Goal: Task Accomplishment & Management: Complete application form

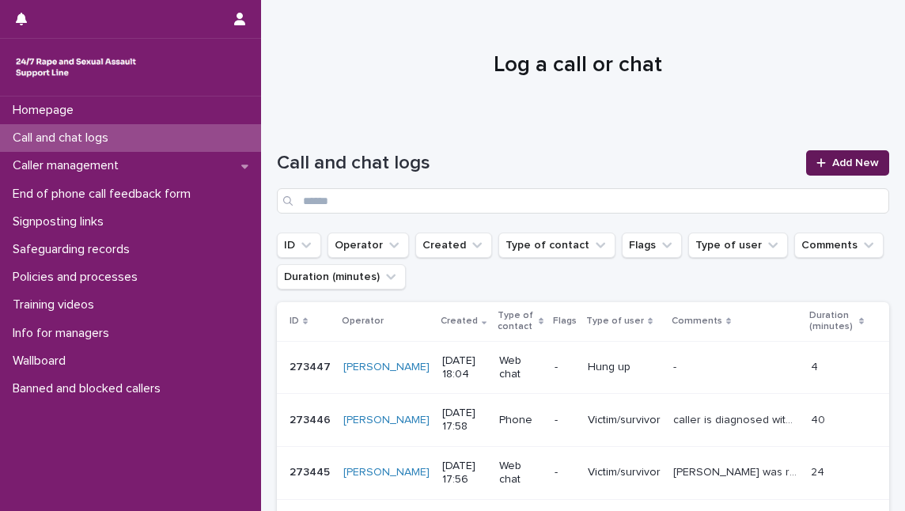
drag, startPoint x: 0, startPoint y: 0, endPoint x: 859, endPoint y: 163, distance: 874.0
click at [859, 163] on span "Add New" at bounding box center [855, 162] width 47 height 11
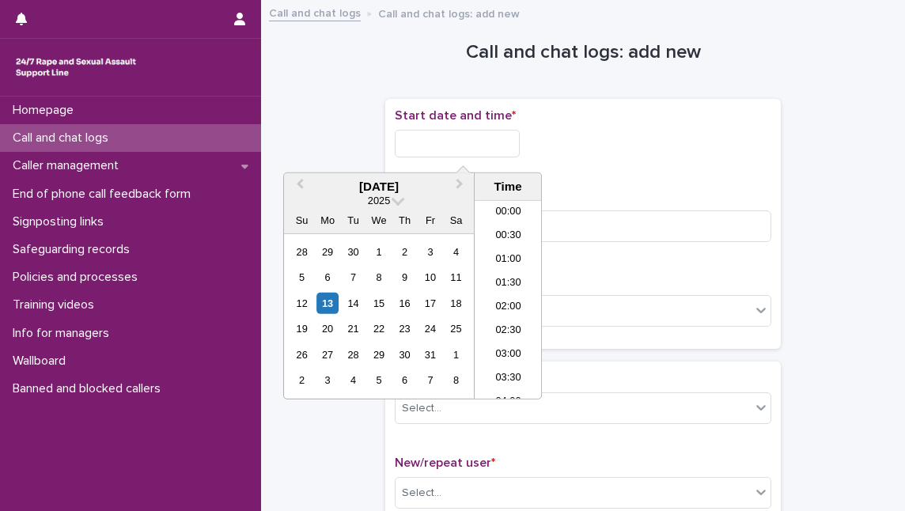
click at [504, 142] on input "text" at bounding box center [457, 144] width 125 height 28
click at [508, 271] on li "18:00" at bounding box center [507, 276] width 67 height 24
click at [493, 136] on input "**********" at bounding box center [457, 144] width 125 height 28
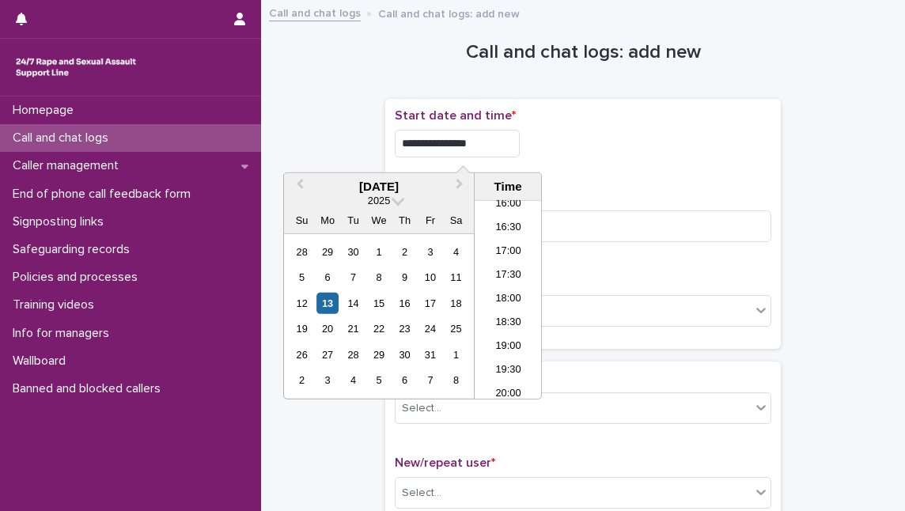
type input "**********"
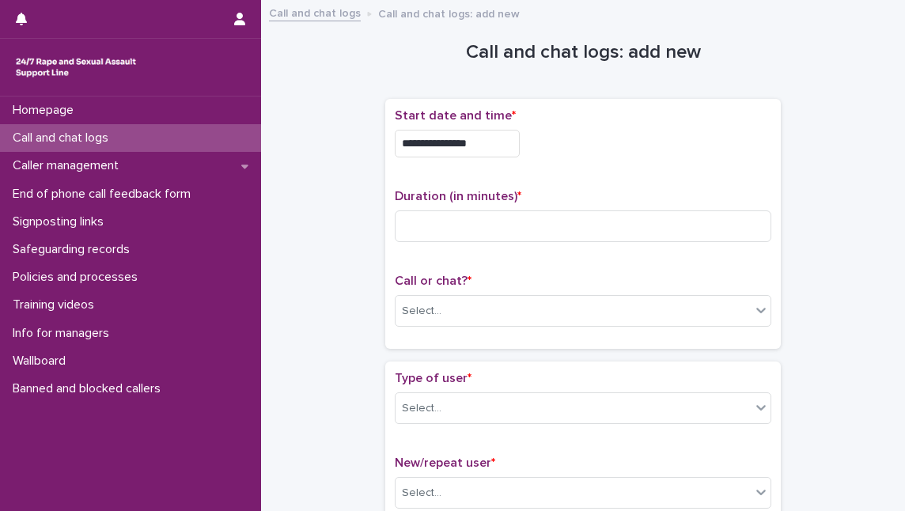
drag, startPoint x: 569, startPoint y: 156, endPoint x: 550, endPoint y: 176, distance: 28.0
click at [565, 159] on div "**********" at bounding box center [583, 139] width 376 height 62
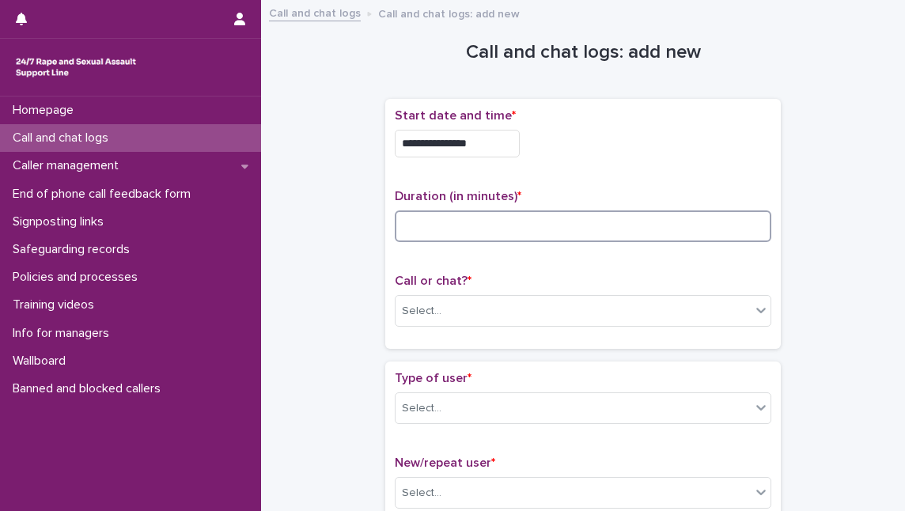
click at [451, 233] on input at bounding box center [583, 226] width 376 height 32
type input "**"
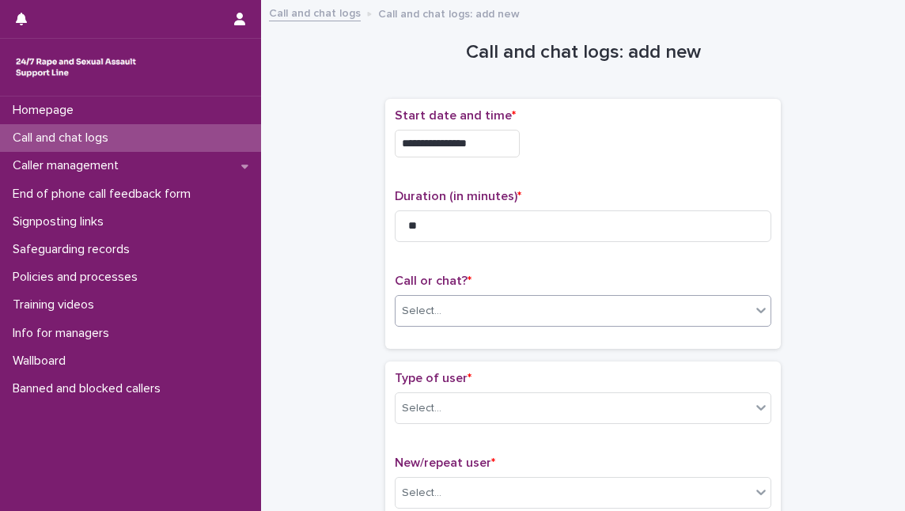
click at [450, 300] on div "Select..." at bounding box center [572, 311] width 355 height 26
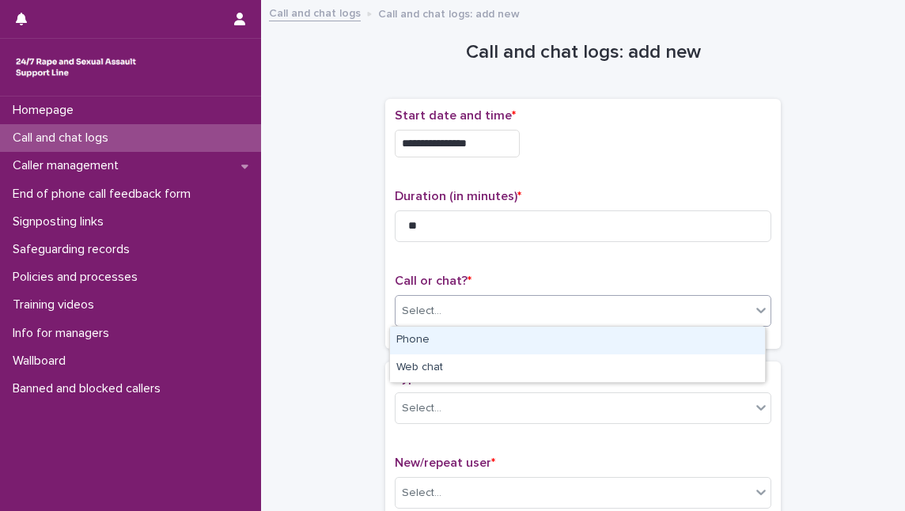
click at [444, 342] on div "Phone" at bounding box center [577, 341] width 375 height 28
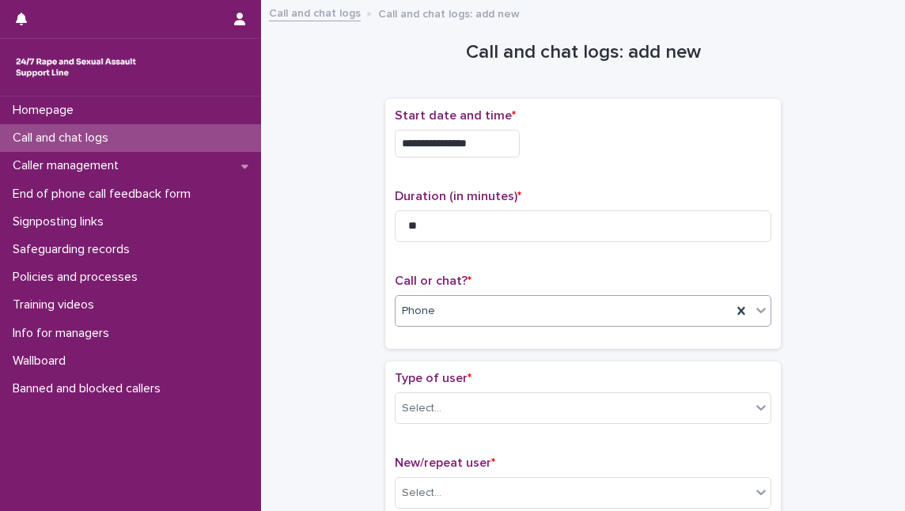
scroll to position [143, 0]
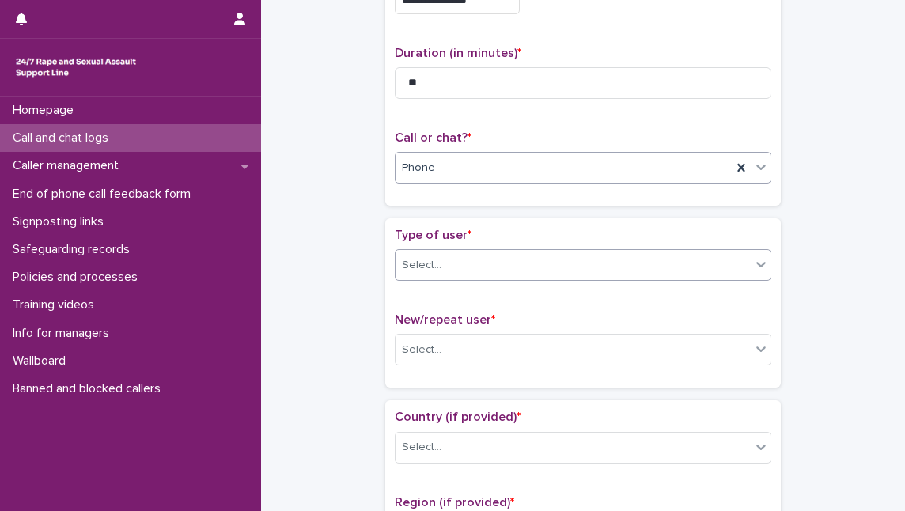
click at [455, 266] on div "Select..." at bounding box center [572, 265] width 355 height 26
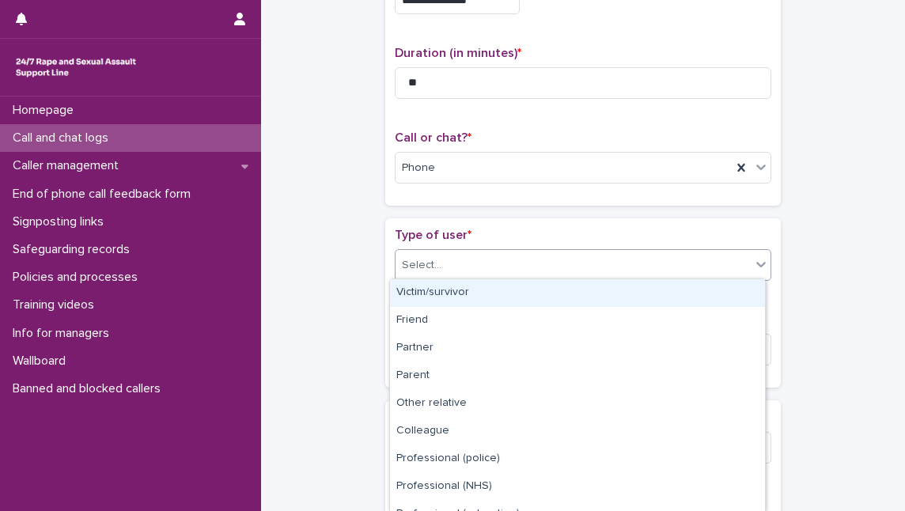
click at [454, 293] on div "Victim/survivor" at bounding box center [577, 293] width 375 height 28
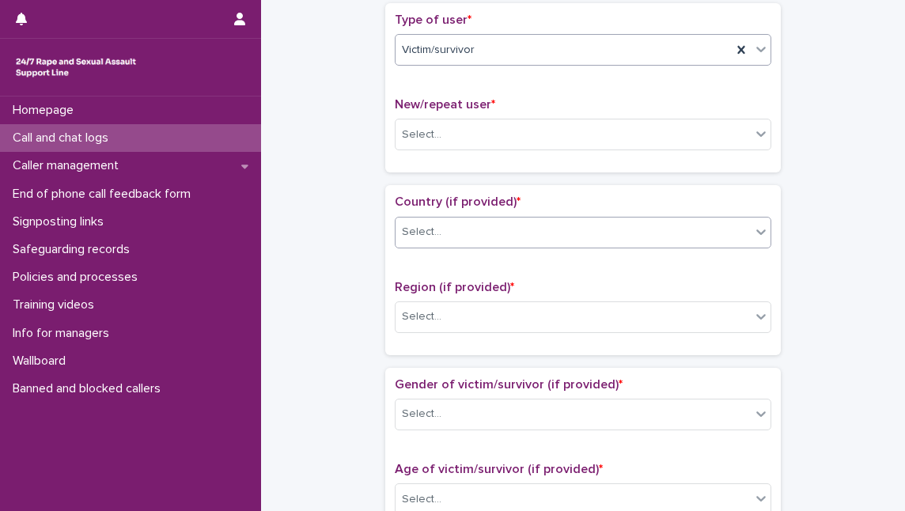
scroll to position [359, 0]
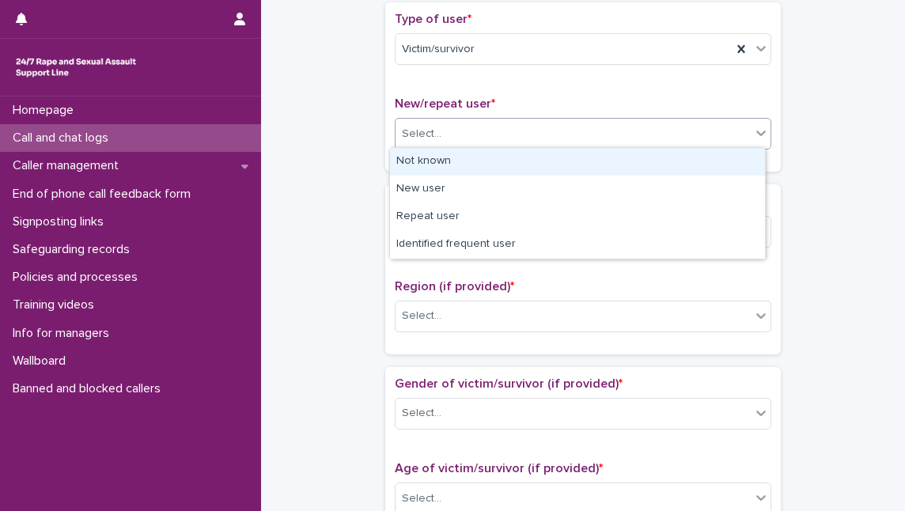
click at [459, 131] on div "Select..." at bounding box center [572, 134] width 355 height 26
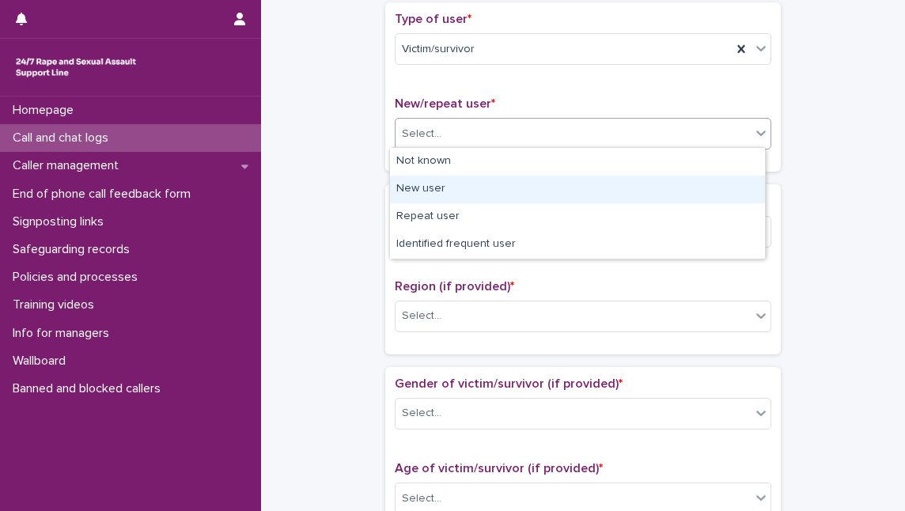
click at [453, 190] on div "New user" at bounding box center [577, 190] width 375 height 28
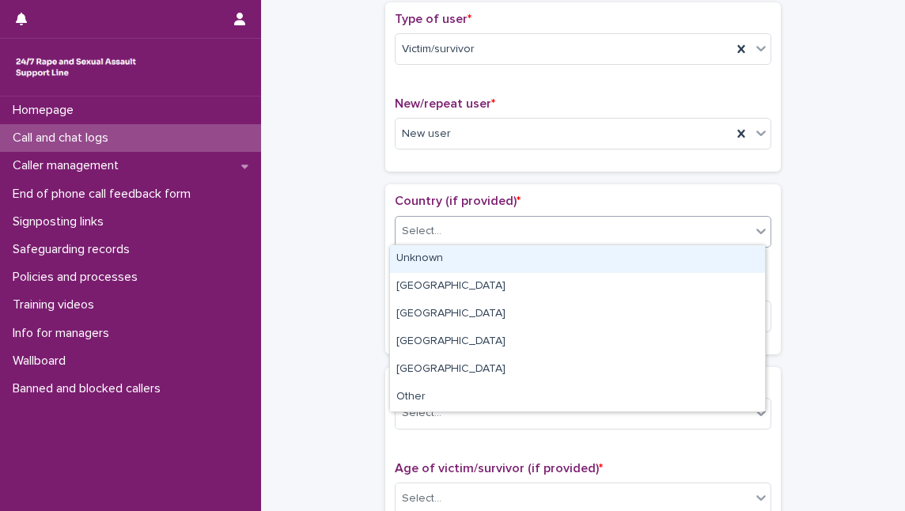
click at [454, 228] on div "Select..." at bounding box center [572, 231] width 355 height 26
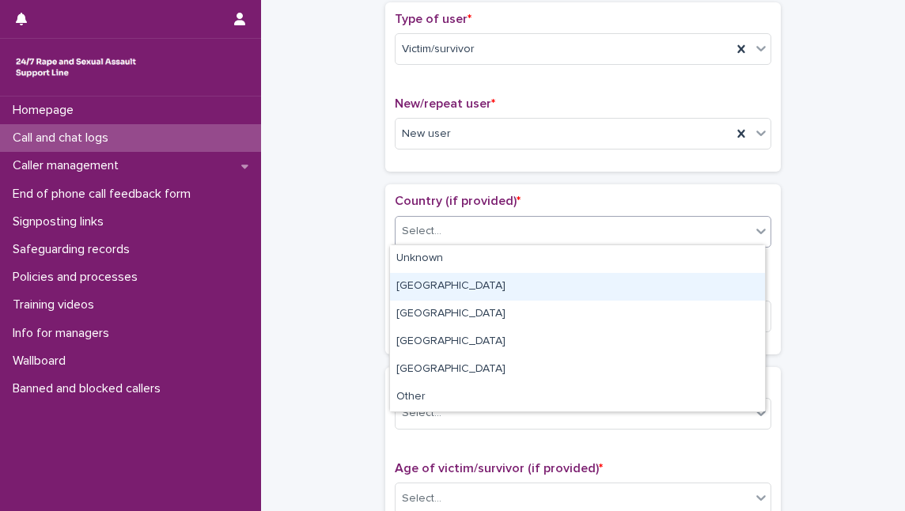
click at [453, 281] on div "[GEOGRAPHIC_DATA]" at bounding box center [577, 287] width 375 height 28
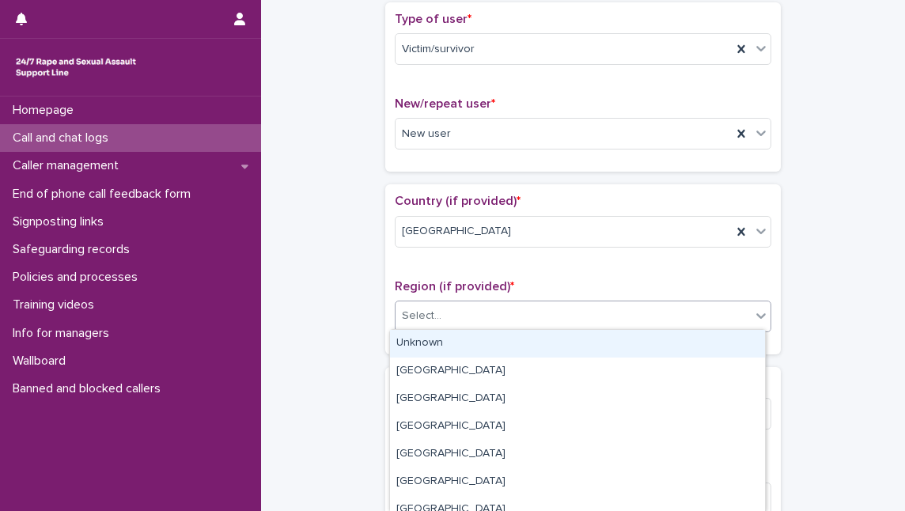
click at [451, 307] on div "Select..." at bounding box center [572, 316] width 355 height 26
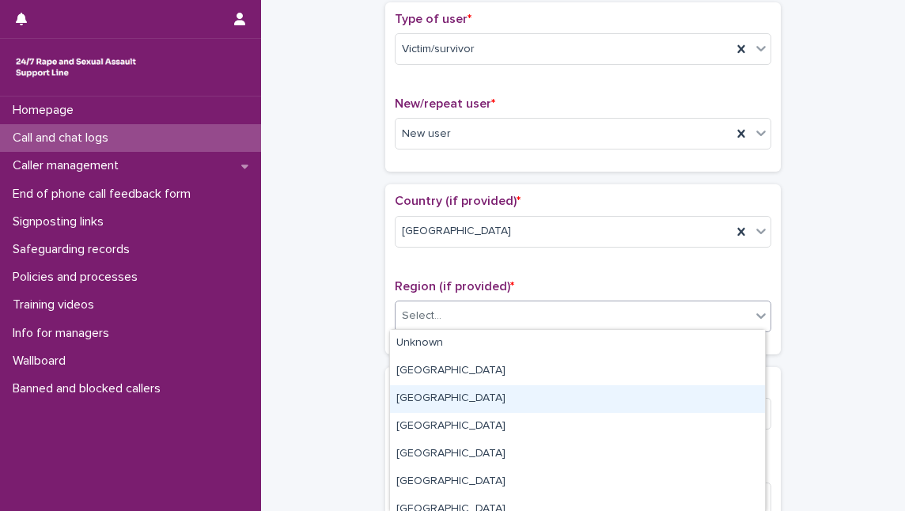
click at [464, 402] on div "[GEOGRAPHIC_DATA]" at bounding box center [577, 399] width 375 height 28
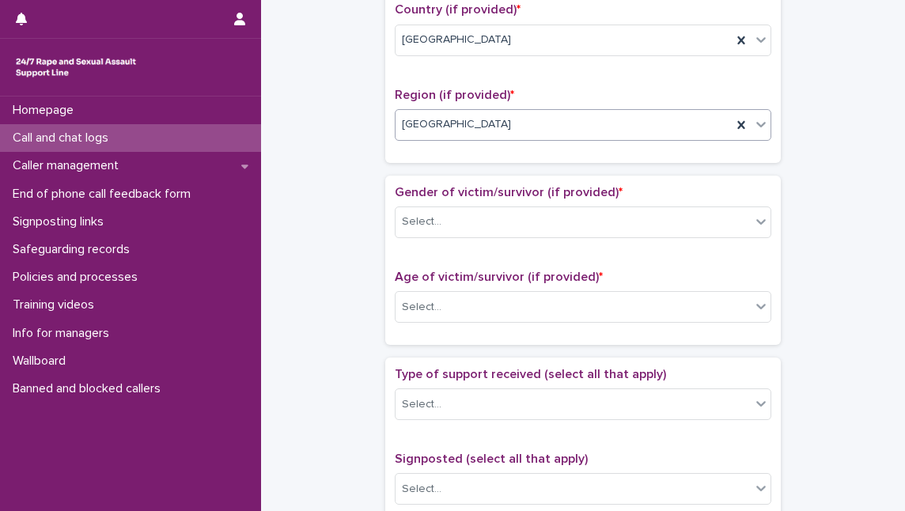
scroll to position [575, 0]
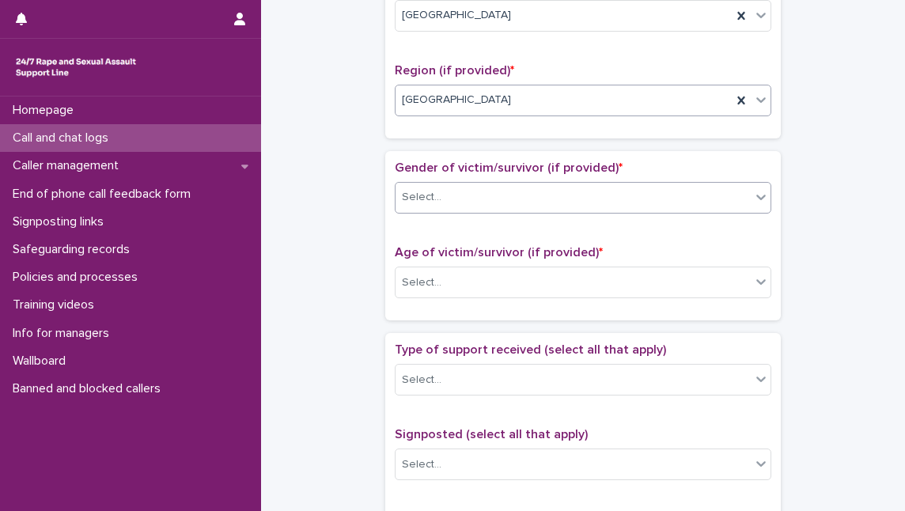
click at [493, 185] on div "Select..." at bounding box center [572, 197] width 355 height 26
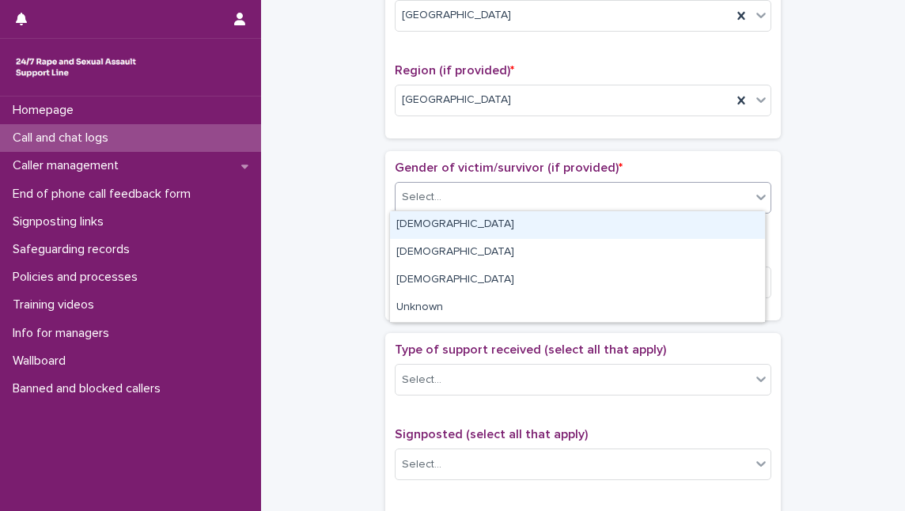
click at [485, 232] on div "[DEMOGRAPHIC_DATA]" at bounding box center [577, 225] width 375 height 28
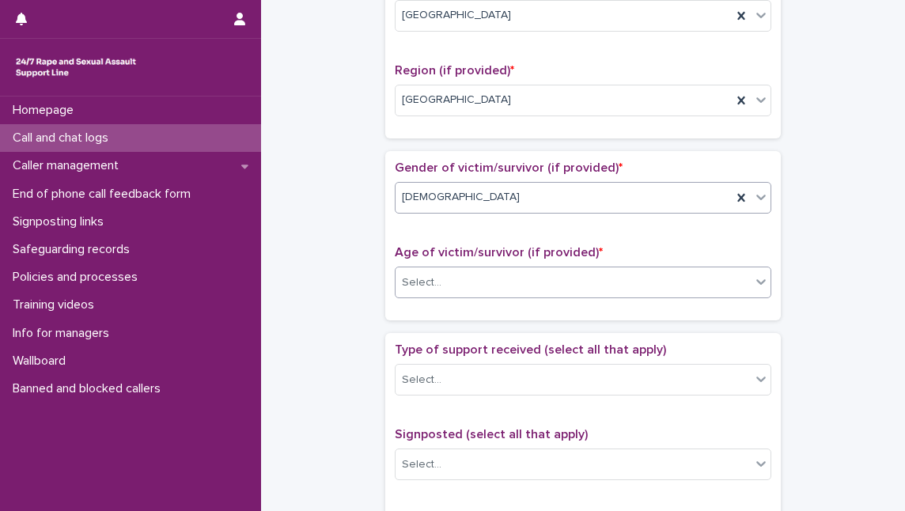
click at [480, 285] on div "Select..." at bounding box center [572, 283] width 355 height 26
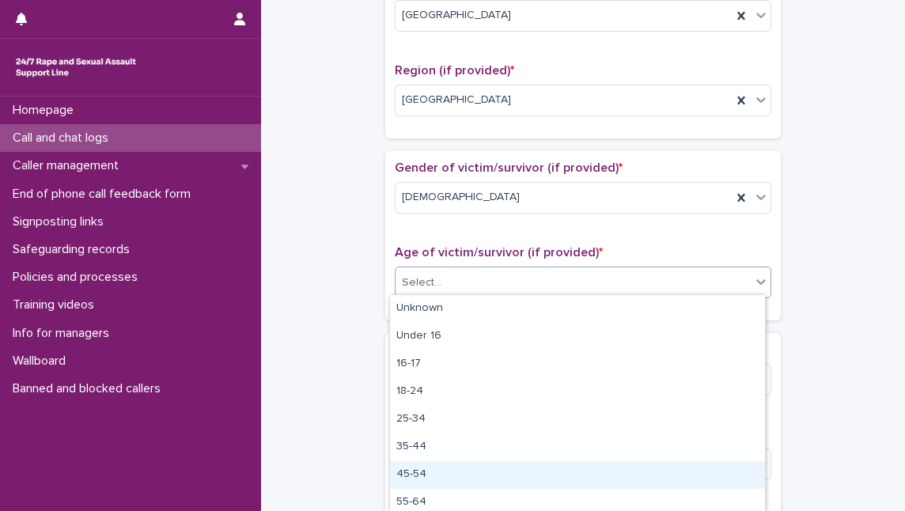
click at [489, 470] on div "45-54" at bounding box center [577, 475] width 375 height 28
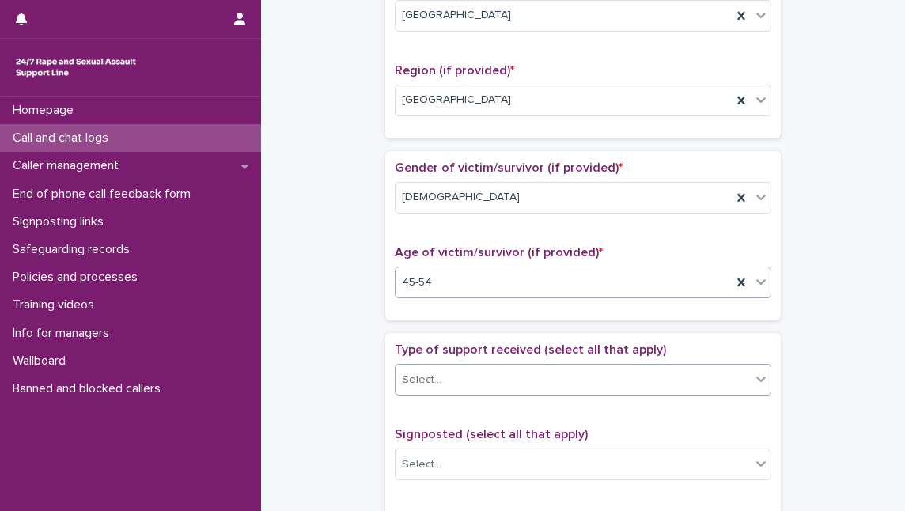
click at [500, 376] on div "Select..." at bounding box center [572, 380] width 355 height 26
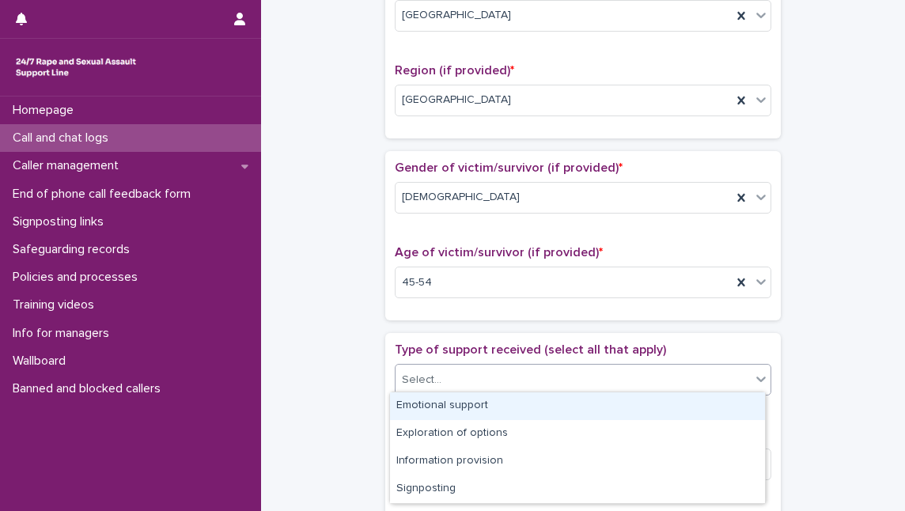
click at [498, 407] on div "Emotional support" at bounding box center [577, 406] width 375 height 28
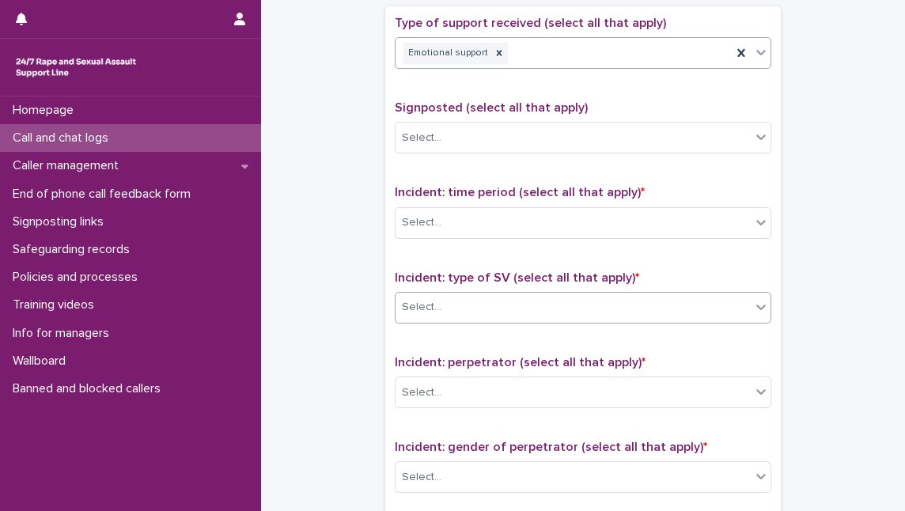
scroll to position [934, 0]
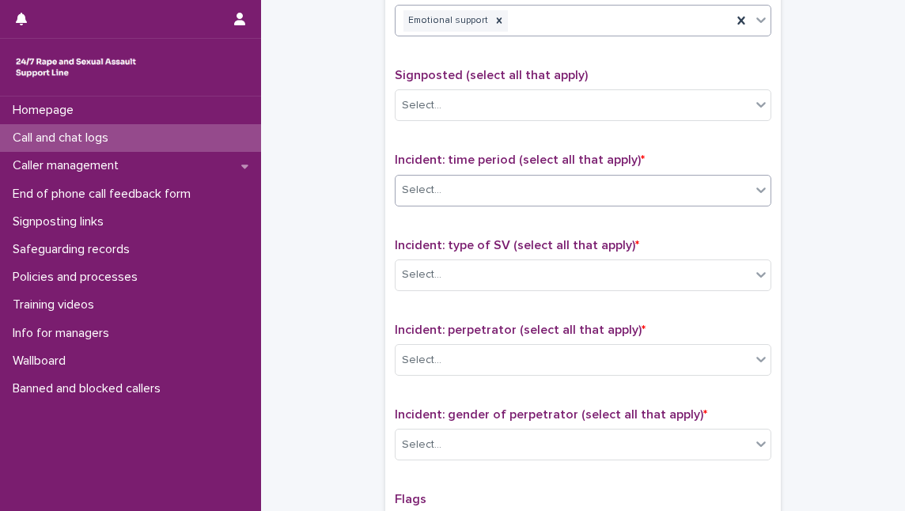
click at [504, 183] on div "Select..." at bounding box center [572, 190] width 355 height 26
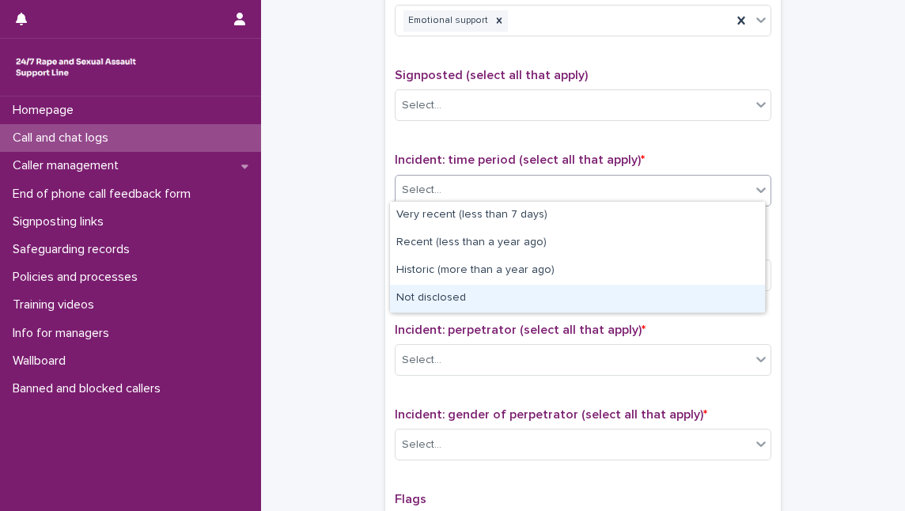
click at [474, 289] on div "Not disclosed" at bounding box center [577, 299] width 375 height 28
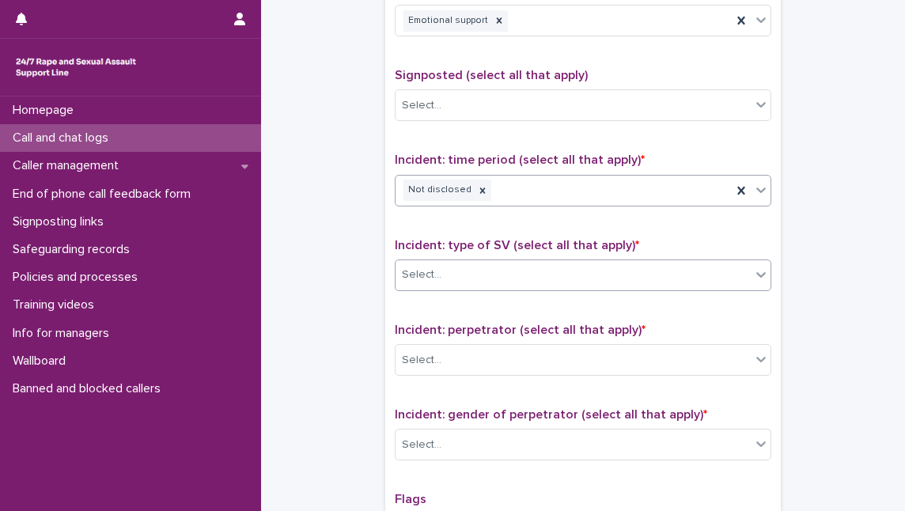
click at [481, 266] on div "Select..." at bounding box center [572, 275] width 355 height 26
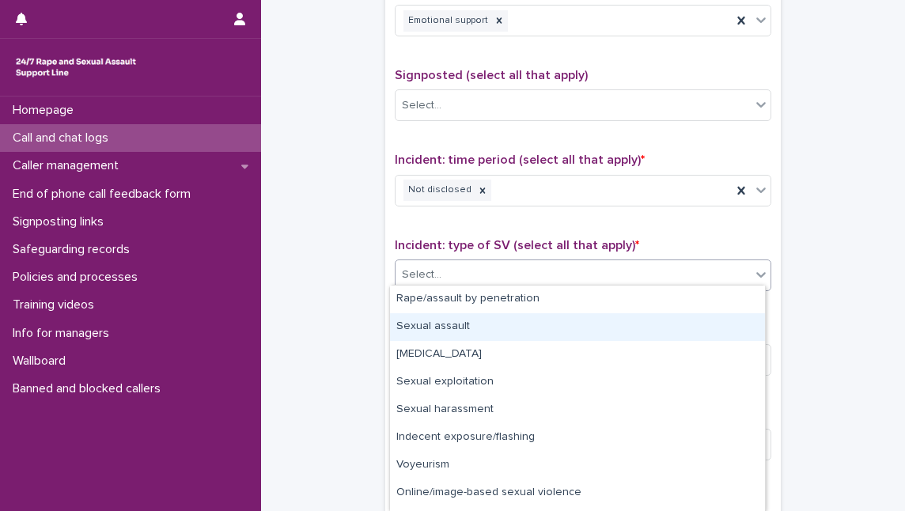
click at [474, 327] on div "Sexual assault" at bounding box center [577, 327] width 375 height 28
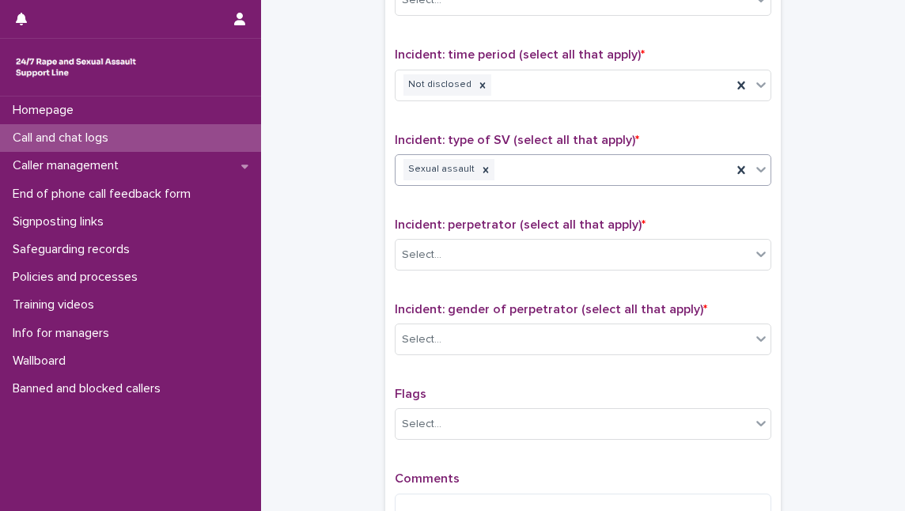
scroll to position [1078, 0]
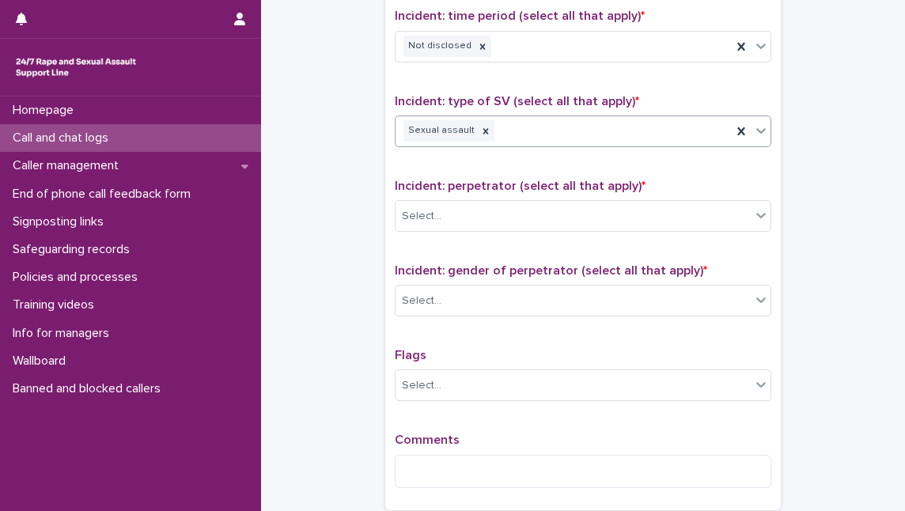
click at [508, 212] on div "Select..." at bounding box center [572, 216] width 355 height 26
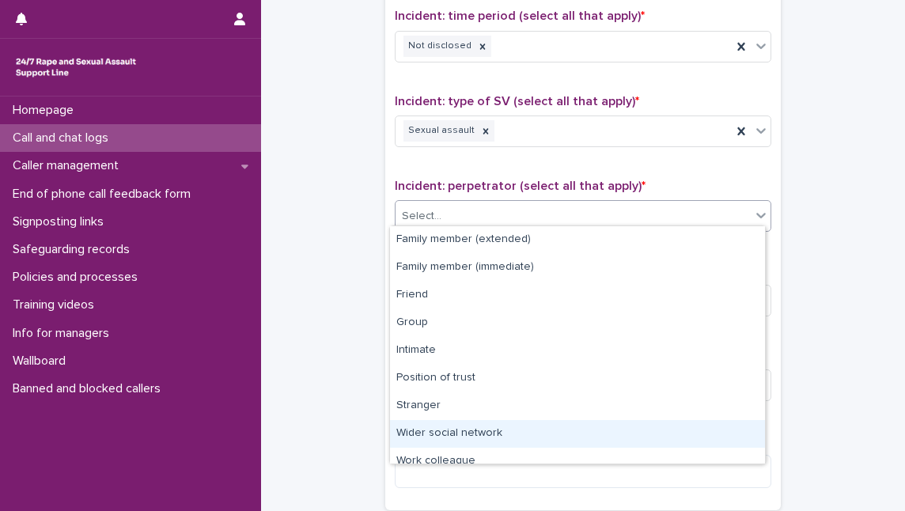
click at [506, 436] on div "Wider social network" at bounding box center [577, 434] width 375 height 28
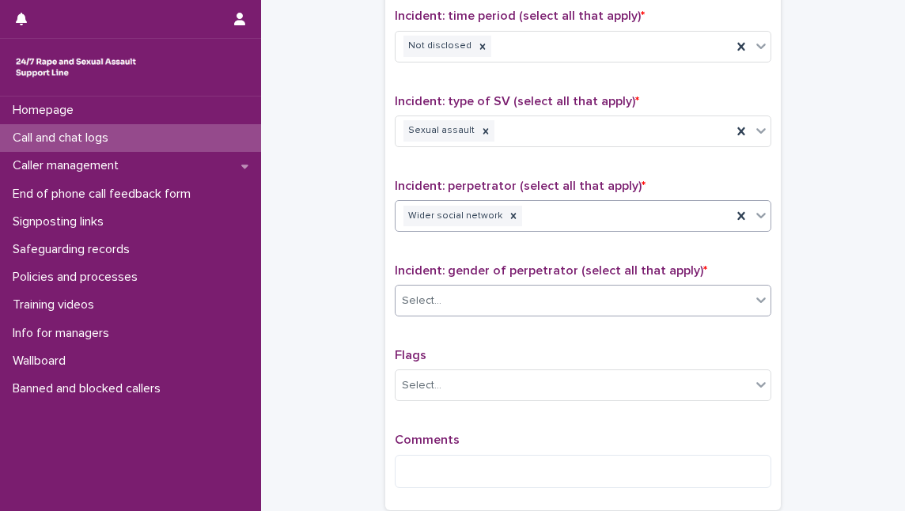
click at [513, 293] on div "Select..." at bounding box center [572, 301] width 355 height 26
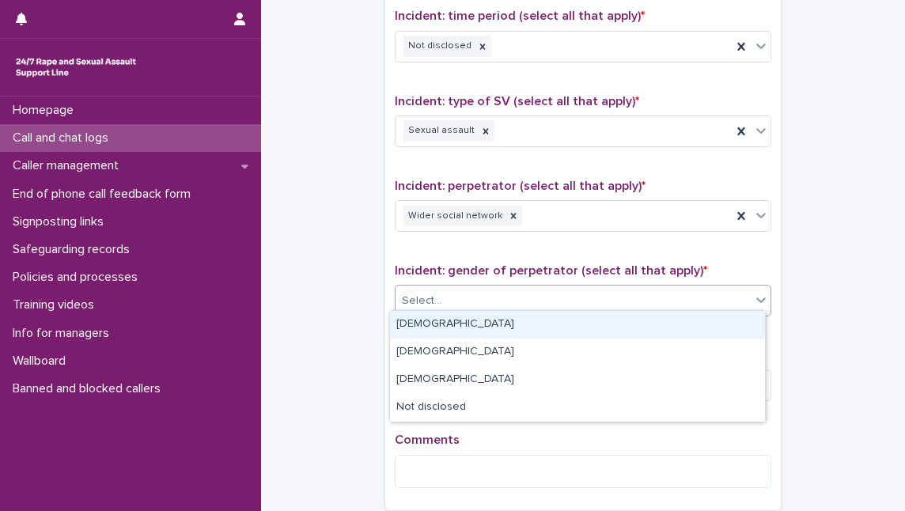
click at [501, 329] on div "[DEMOGRAPHIC_DATA]" at bounding box center [577, 325] width 375 height 28
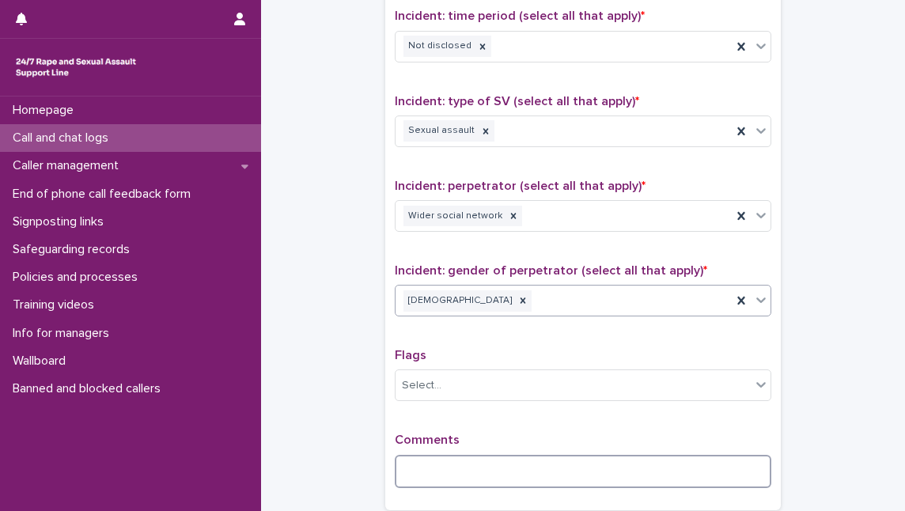
click at [425, 460] on textarea at bounding box center [583, 471] width 376 height 33
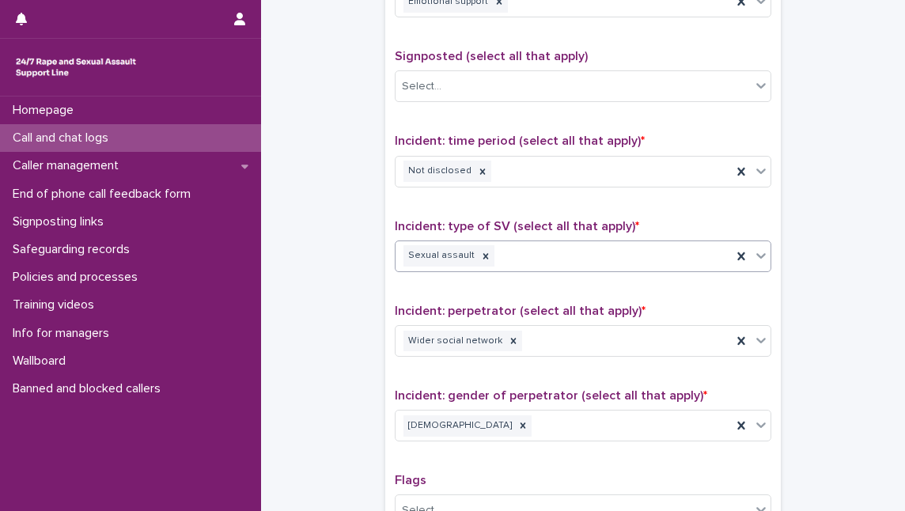
scroll to position [934, 0]
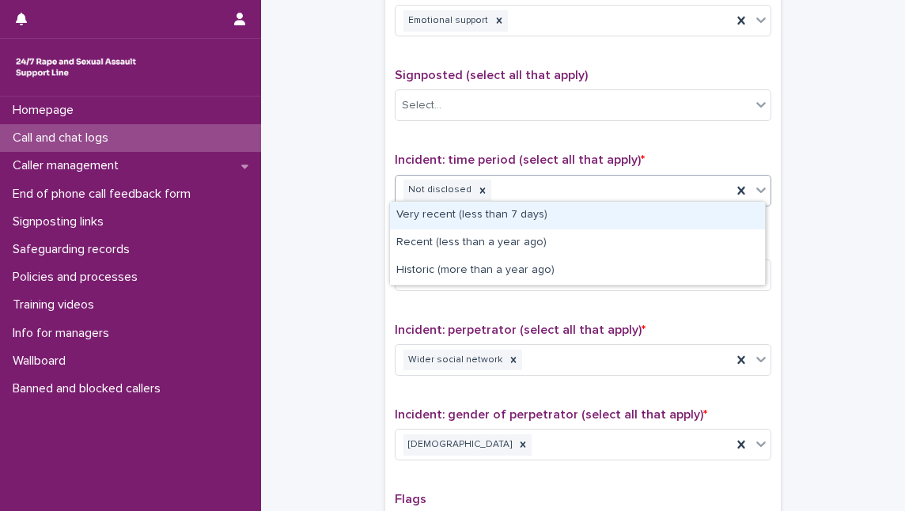
click at [531, 183] on div "Not disclosed" at bounding box center [563, 190] width 336 height 28
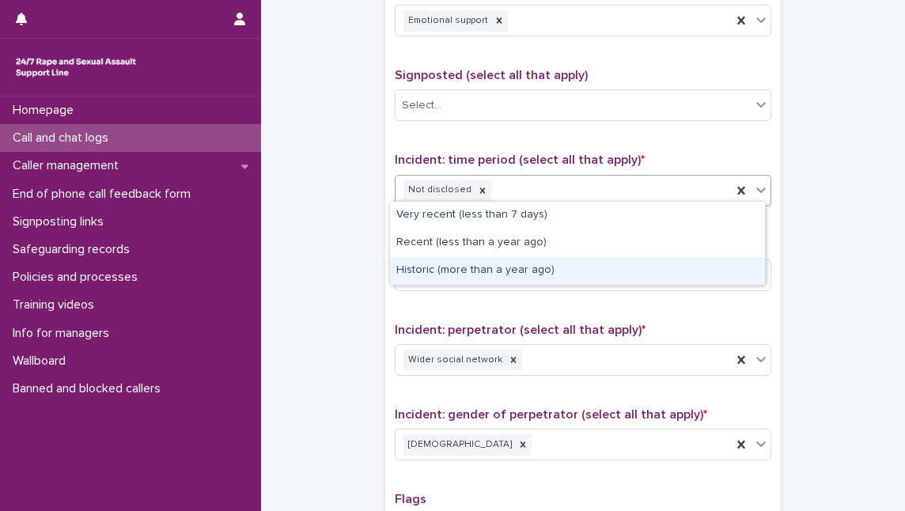
click at [532, 270] on div "Historic (more than a year ago)" at bounding box center [577, 271] width 375 height 28
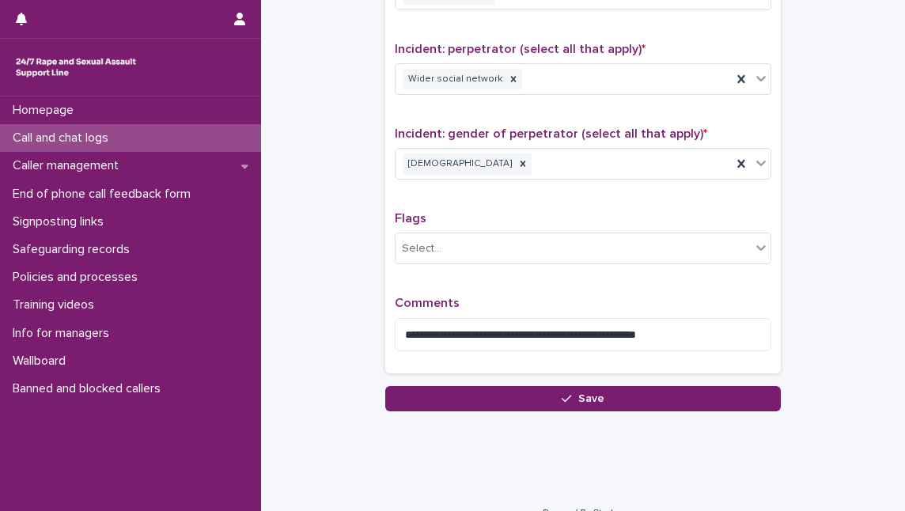
scroll to position [1232, 0]
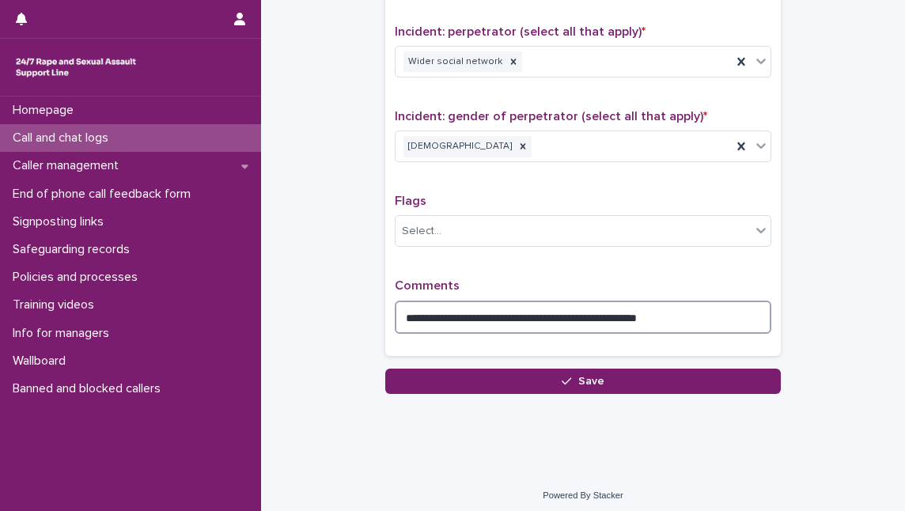
click at [694, 313] on textarea "**********" at bounding box center [583, 316] width 376 height 33
click at [749, 310] on textarea "**********" at bounding box center [583, 316] width 376 height 33
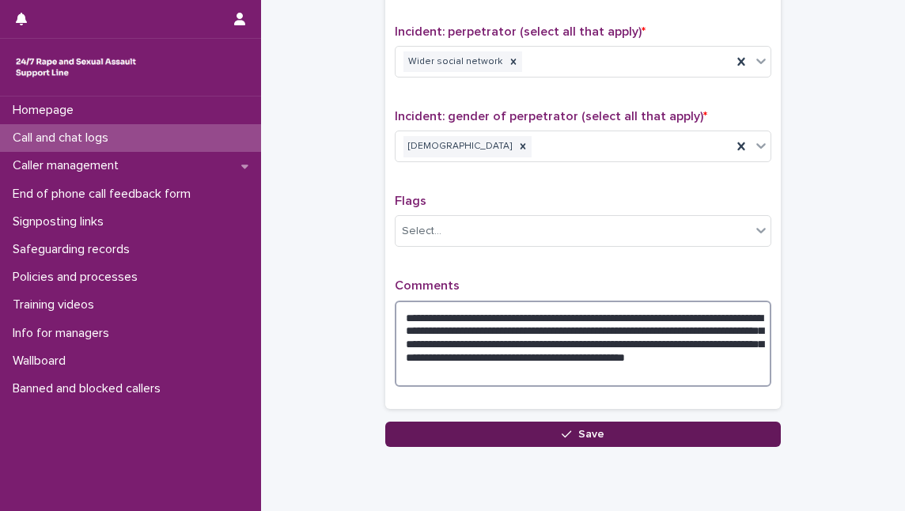
type textarea "**********"
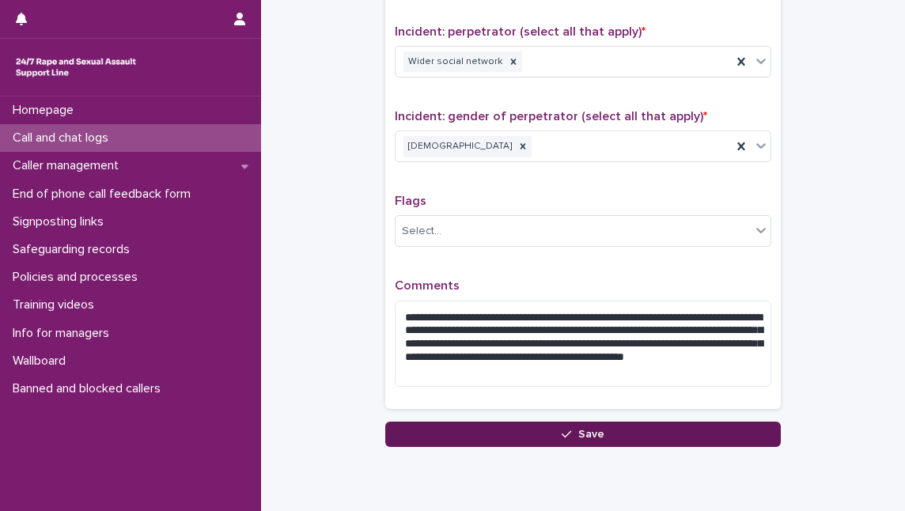
click at [627, 430] on button "Save" at bounding box center [582, 433] width 395 height 25
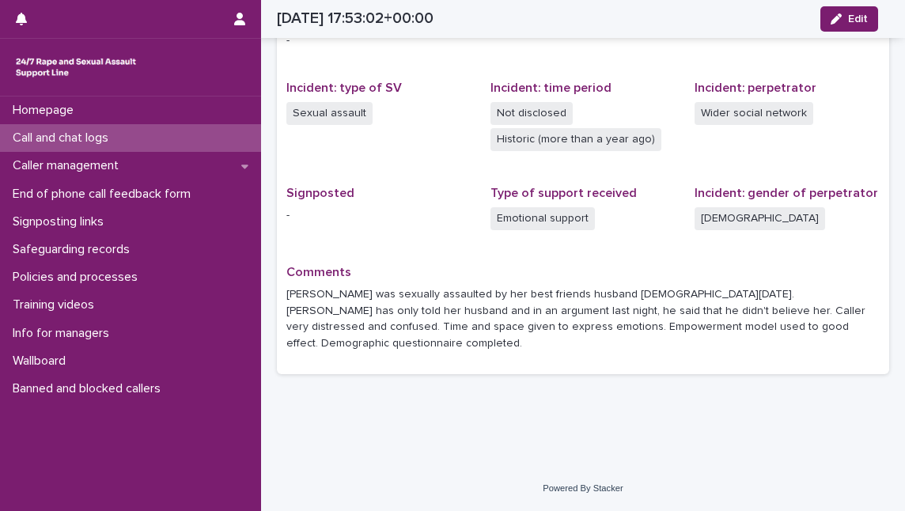
scroll to position [326, 0]
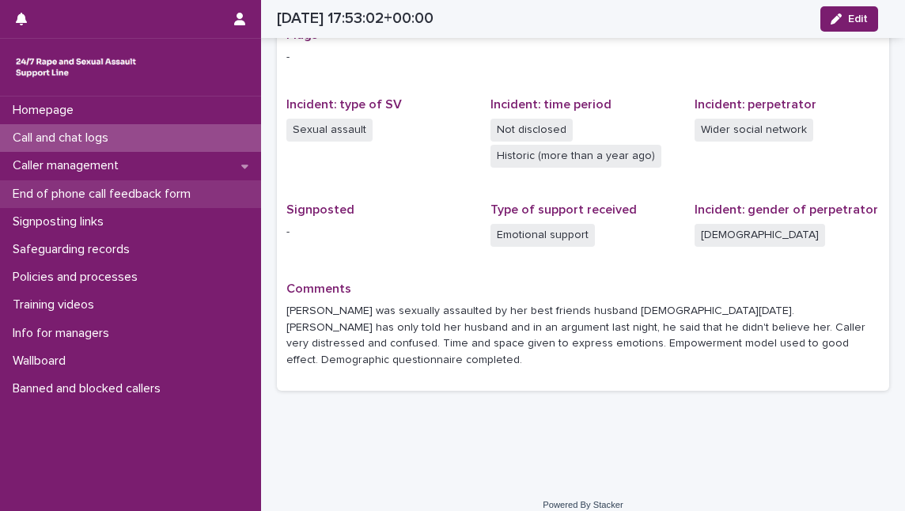
click at [120, 196] on p "End of phone call feedback form" at bounding box center [104, 194] width 197 height 15
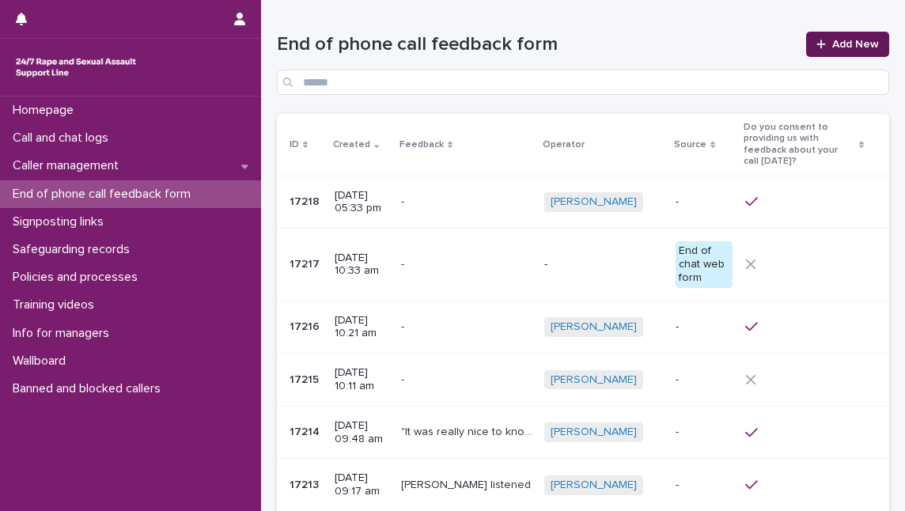
click at [832, 43] on span "Add New" at bounding box center [855, 44] width 47 height 11
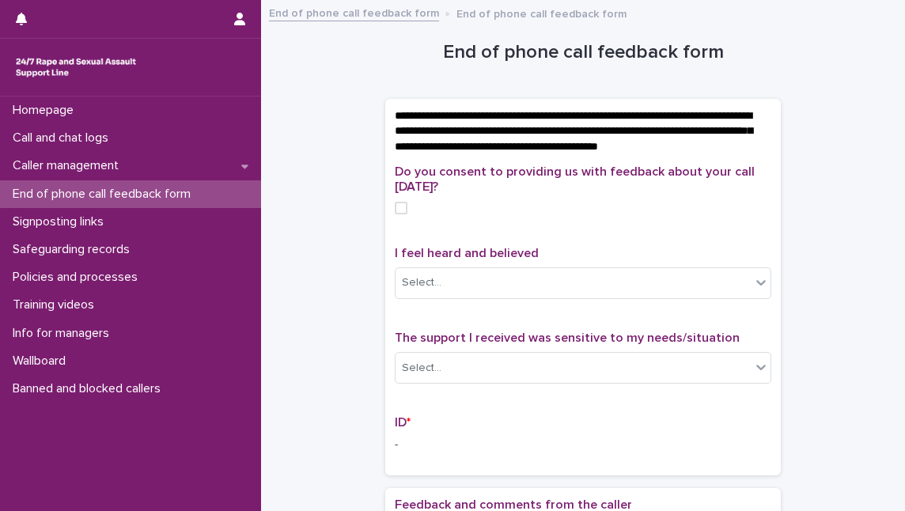
click at [395, 214] on span at bounding box center [401, 208] width 13 height 13
click at [424, 289] on div "Select..." at bounding box center [572, 283] width 355 height 26
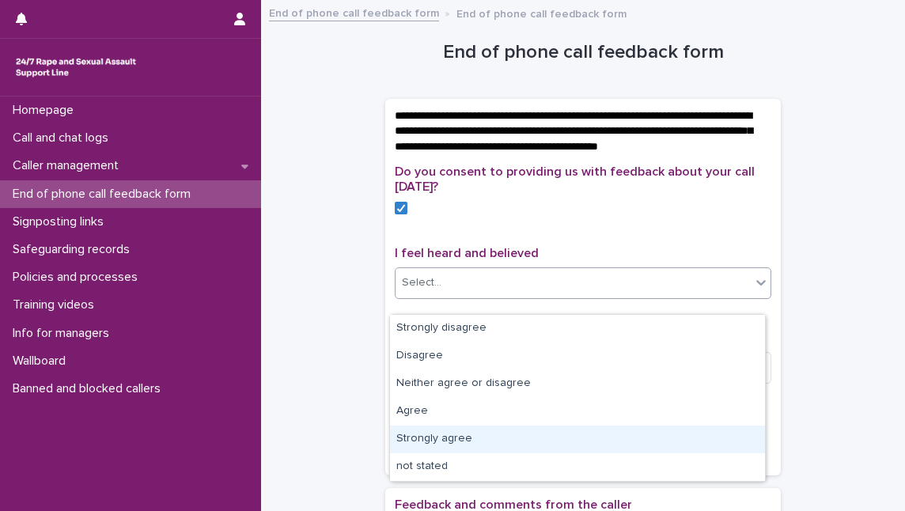
click at [465, 444] on div "Strongly agree" at bounding box center [577, 439] width 375 height 28
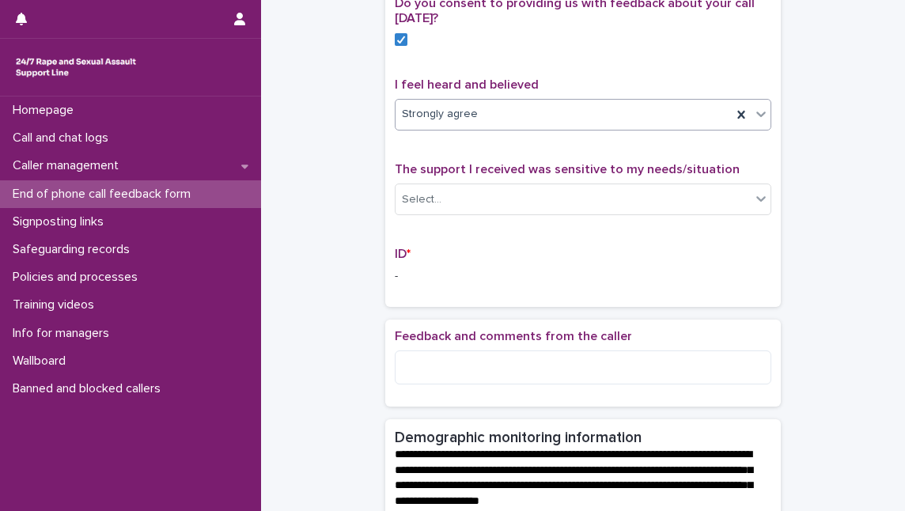
scroll to position [215, 0]
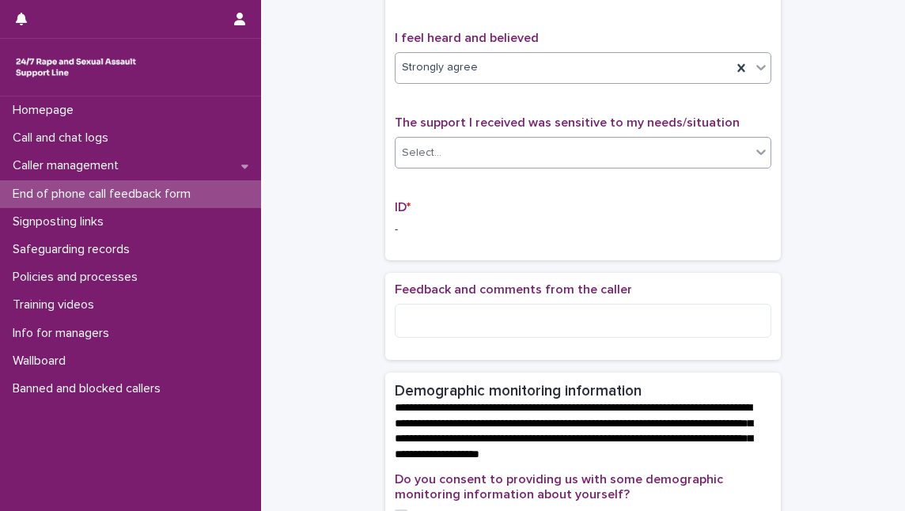
click at [538, 166] on div "Select..." at bounding box center [572, 153] width 355 height 26
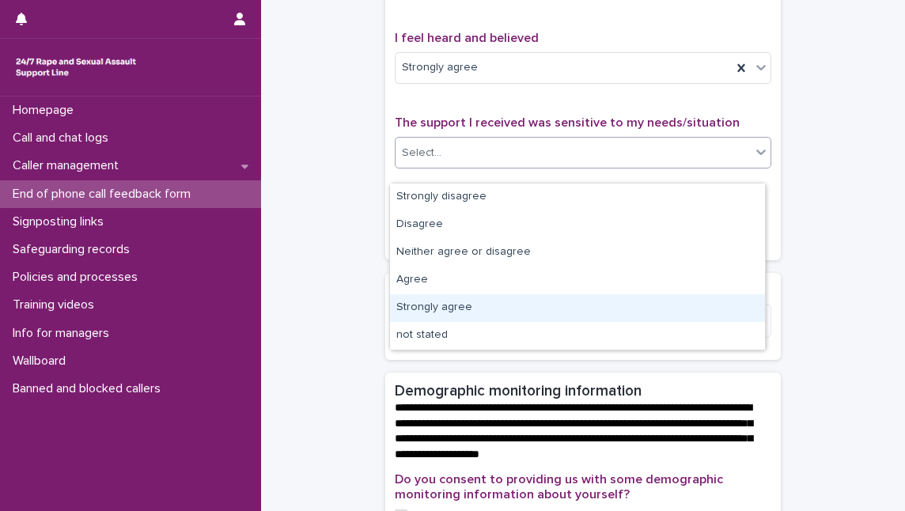
click at [531, 312] on div "Strongly agree" at bounding box center [577, 308] width 375 height 28
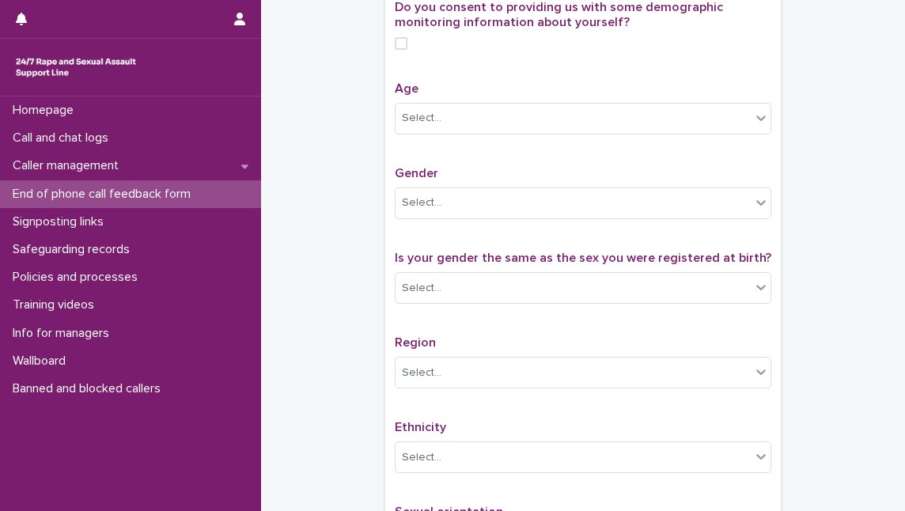
scroll to position [719, 0]
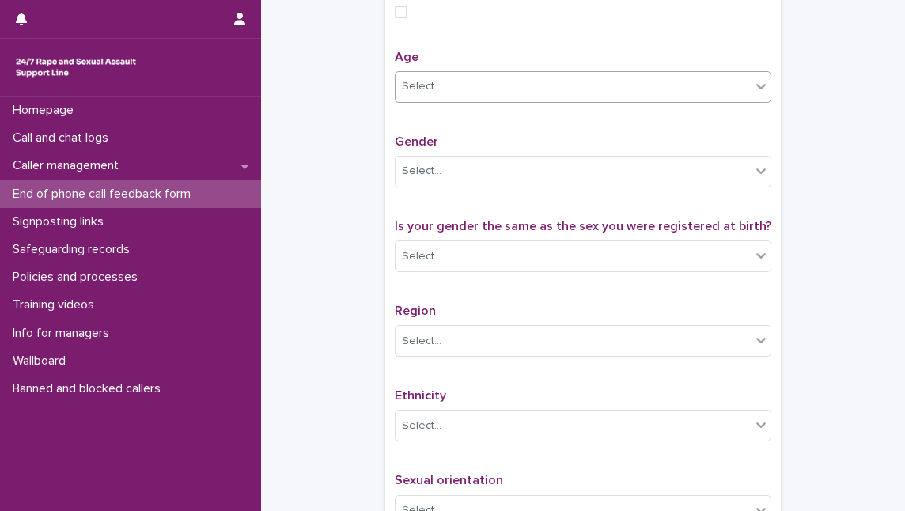
click at [570, 100] on div "Select..." at bounding box center [572, 87] width 355 height 26
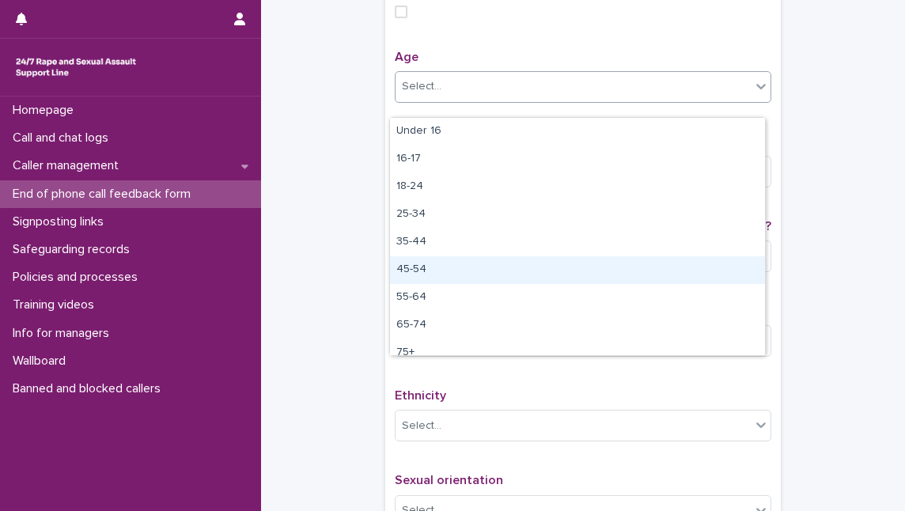
click at [546, 265] on div "45-54" at bounding box center [577, 270] width 375 height 28
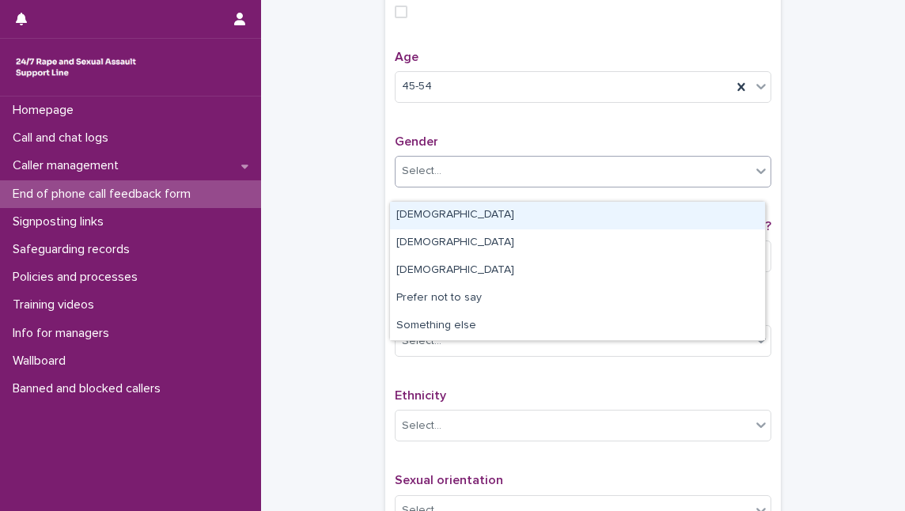
click at [550, 184] on div "Select..." at bounding box center [572, 171] width 355 height 26
click at [550, 212] on div "[DEMOGRAPHIC_DATA]" at bounding box center [577, 216] width 375 height 28
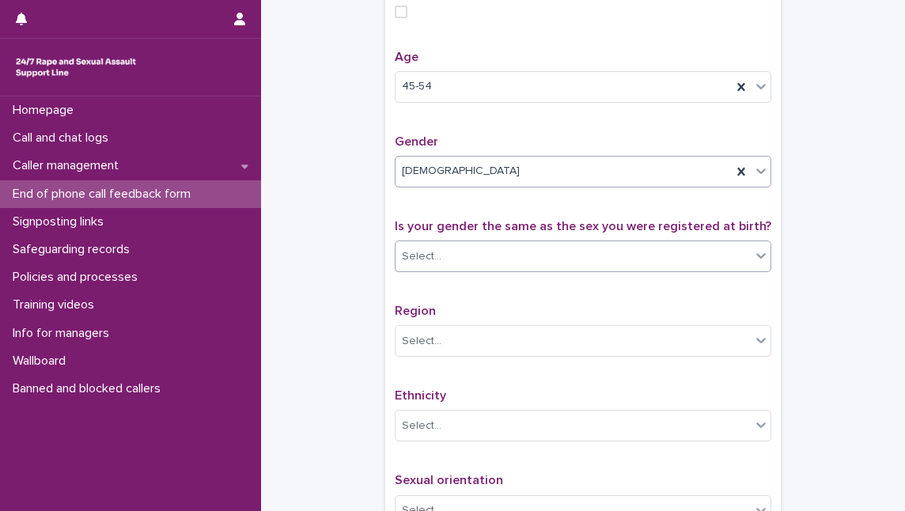
click at [548, 270] on div "Select..." at bounding box center [572, 257] width 355 height 26
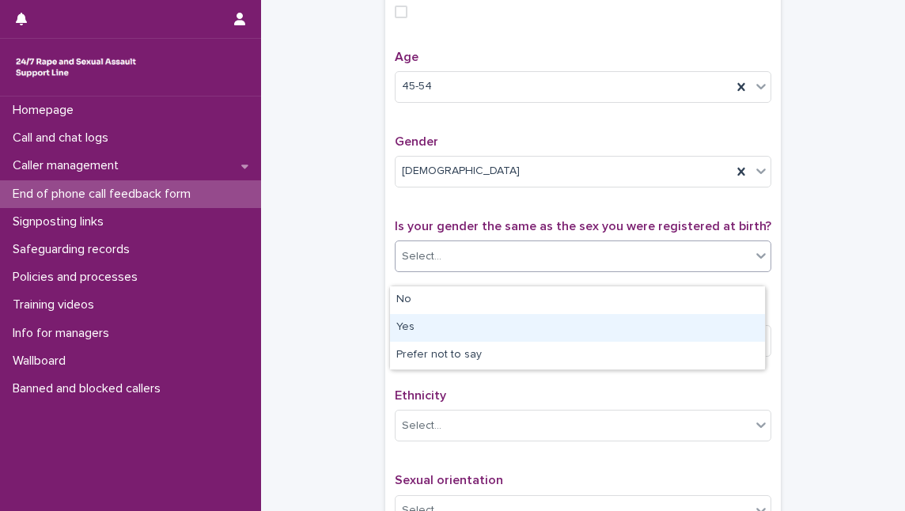
click at [543, 321] on div "Yes" at bounding box center [577, 328] width 375 height 28
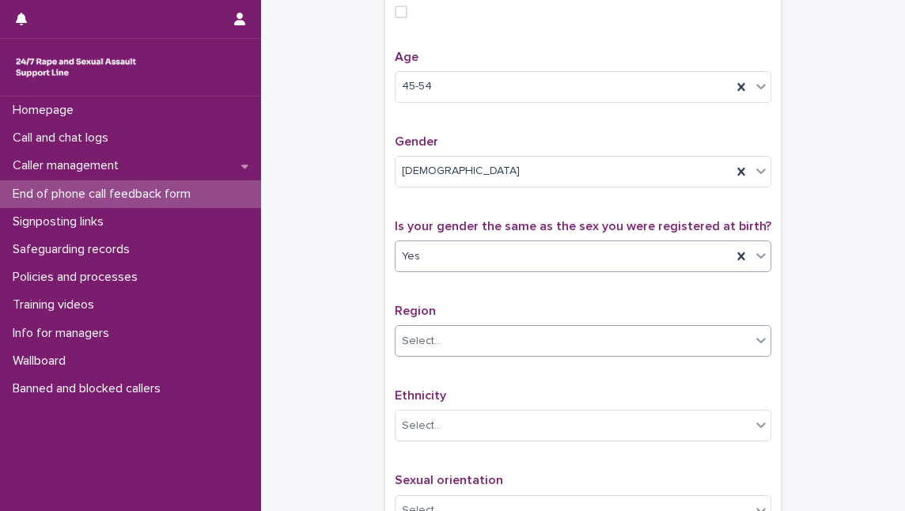
click at [543, 349] on div "Select..." at bounding box center [572, 341] width 355 height 26
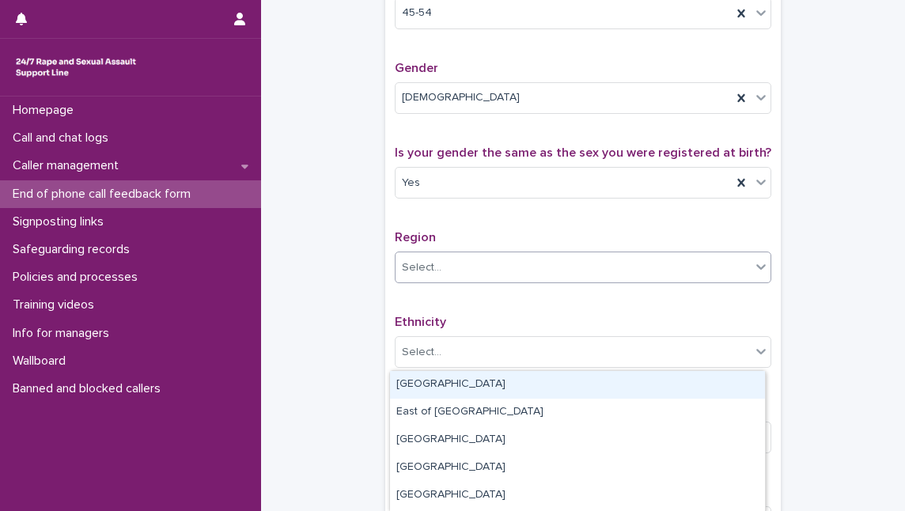
scroll to position [862, 0]
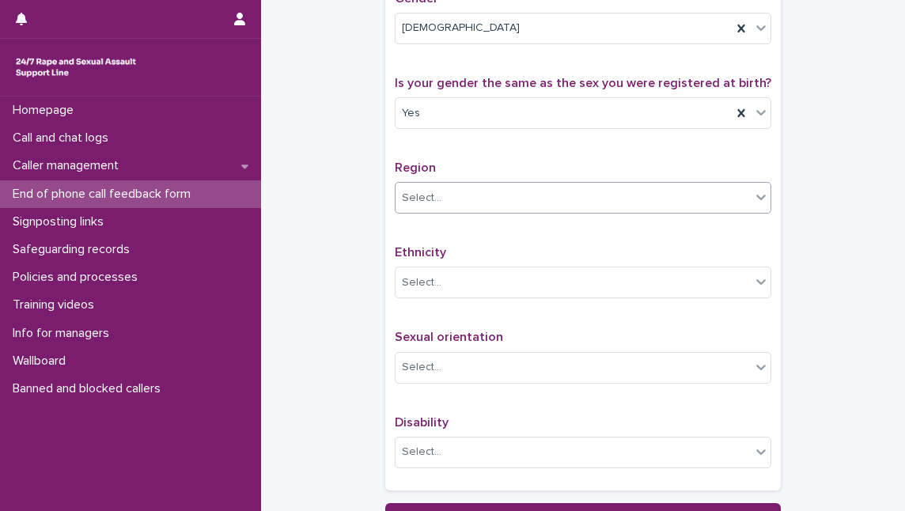
click at [685, 201] on div "Select..." at bounding box center [572, 198] width 355 height 26
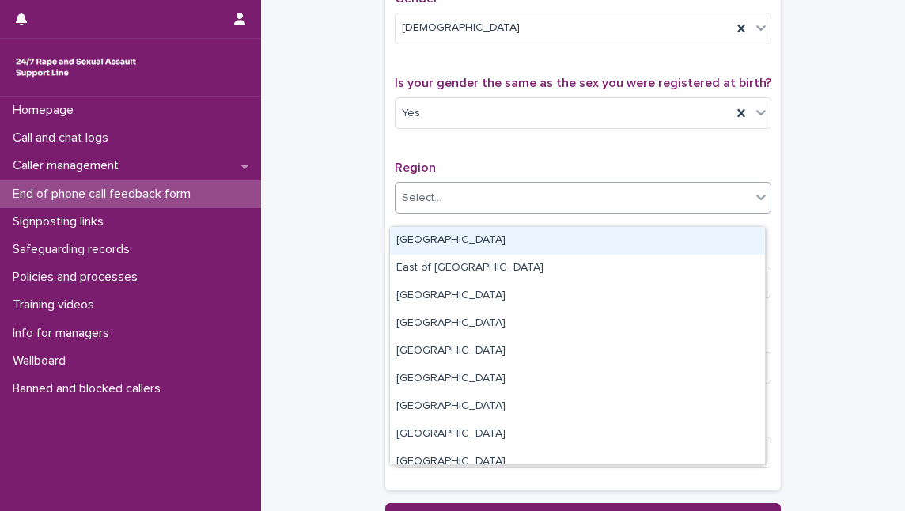
click at [685, 201] on div "Select..." at bounding box center [572, 198] width 355 height 26
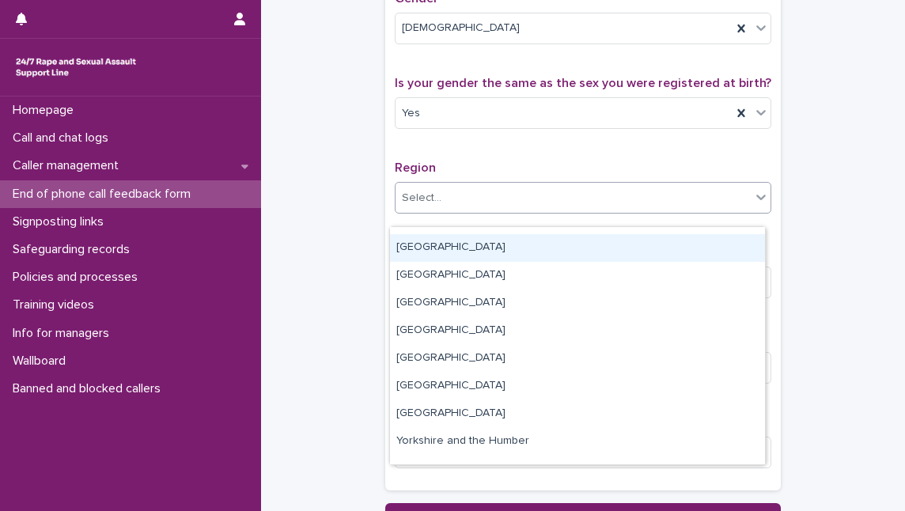
scroll to position [95, 0]
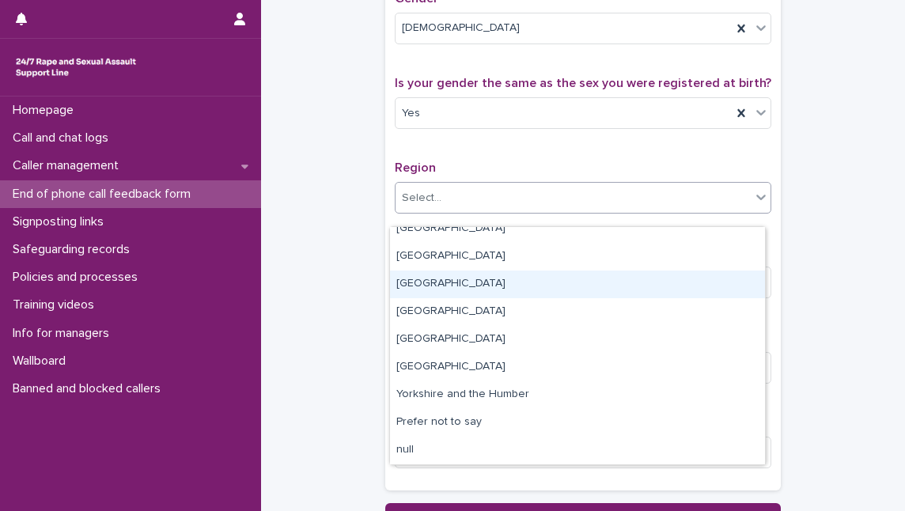
click at [643, 293] on div "[GEOGRAPHIC_DATA]" at bounding box center [577, 284] width 375 height 28
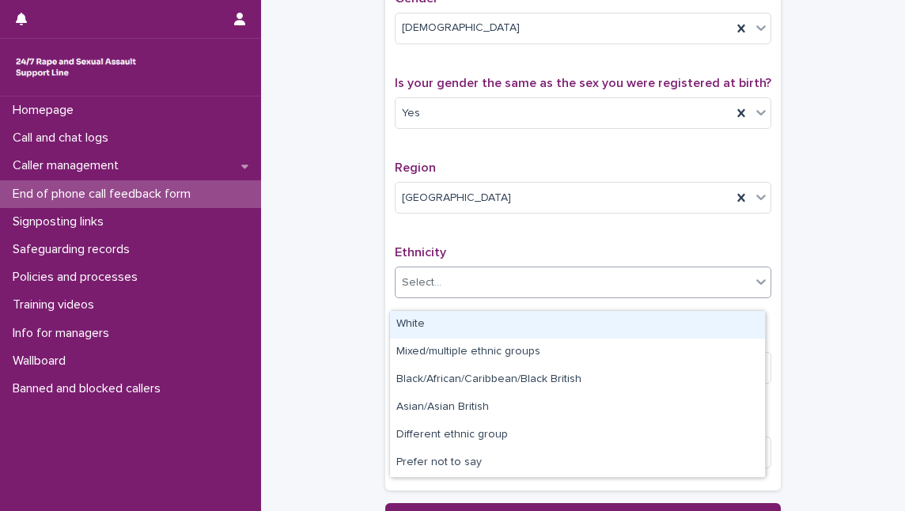
click at [643, 291] on div "Select..." at bounding box center [572, 283] width 355 height 26
click at [635, 327] on div "White" at bounding box center [577, 325] width 375 height 28
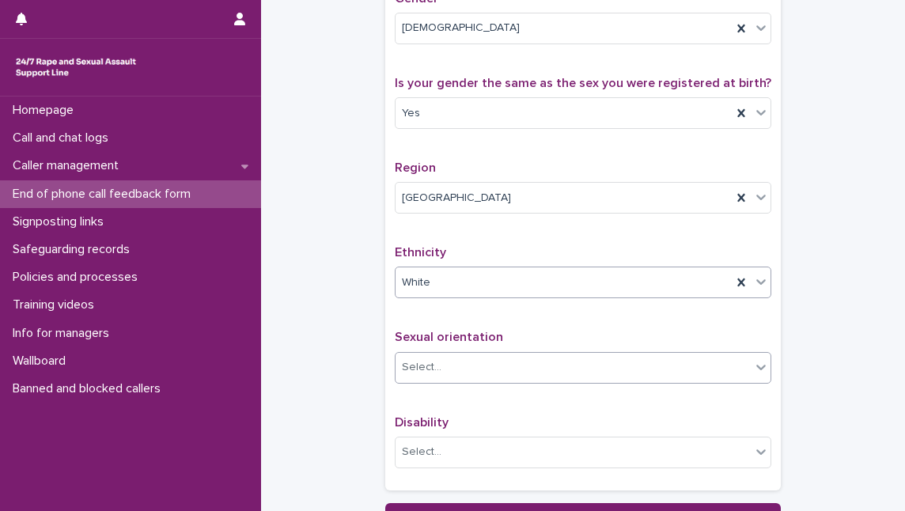
click at [636, 380] on div "Select..." at bounding box center [572, 367] width 355 height 26
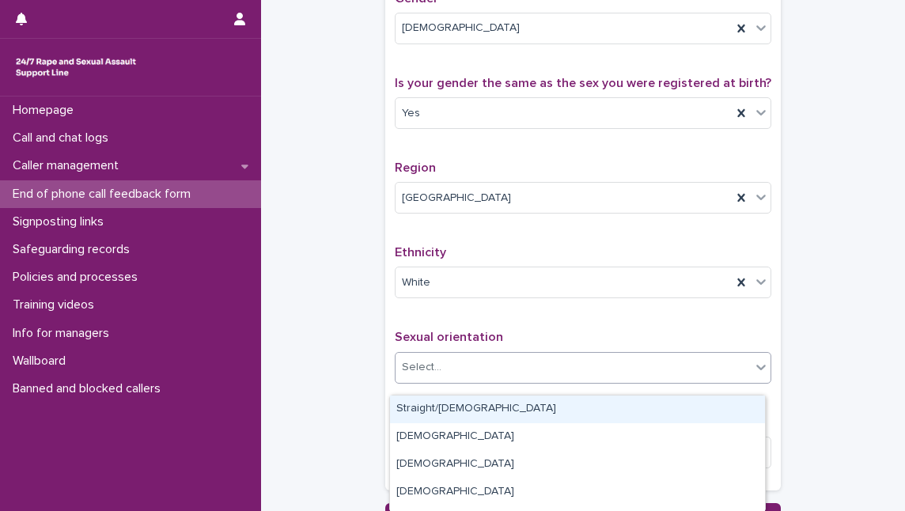
click at [628, 414] on div "Straight/[DEMOGRAPHIC_DATA]" at bounding box center [577, 409] width 375 height 28
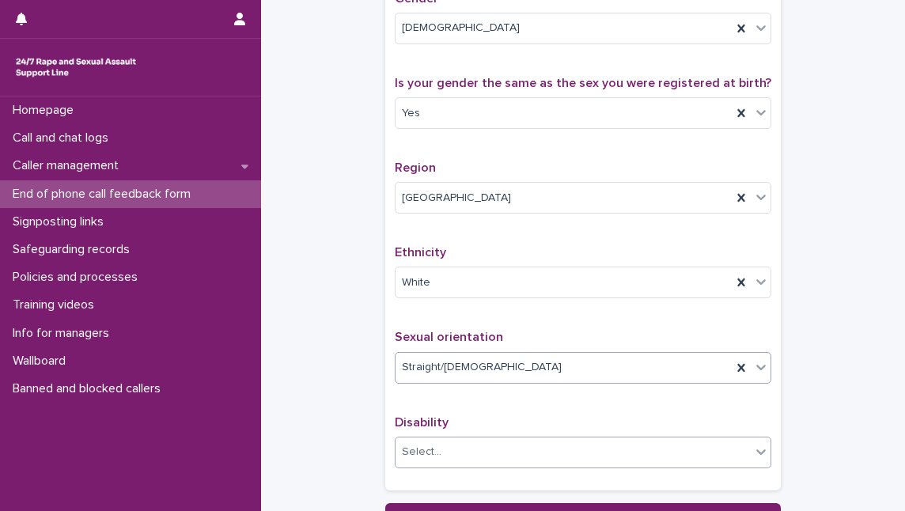
click at [601, 465] on div "Select..." at bounding box center [572, 452] width 355 height 26
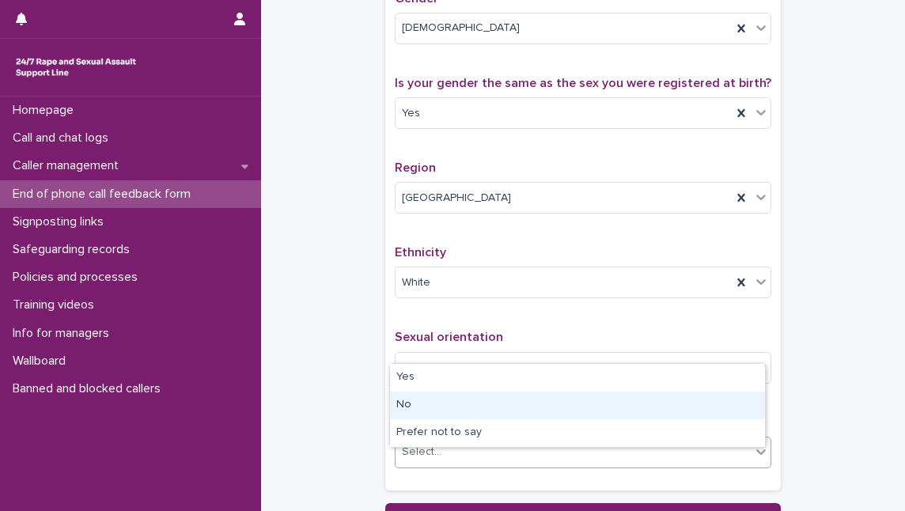
click at [595, 402] on div "No" at bounding box center [577, 405] width 375 height 28
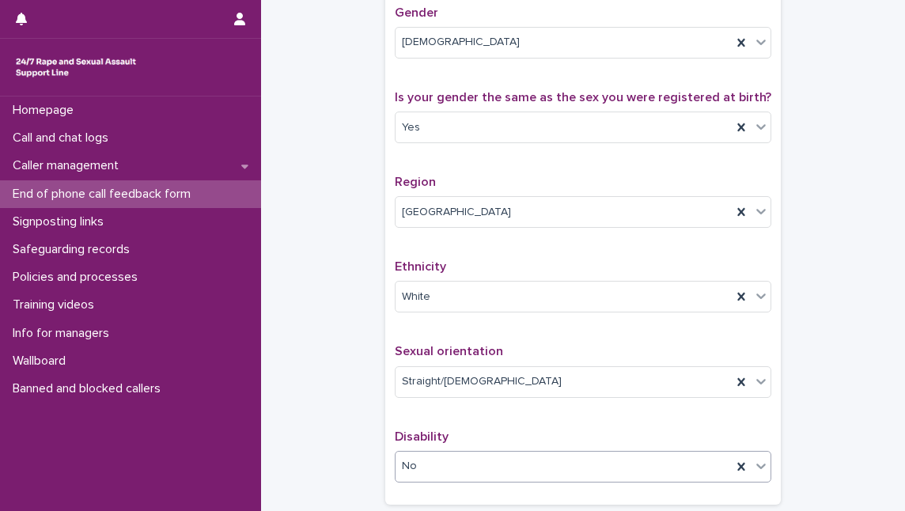
scroll to position [1014, 0]
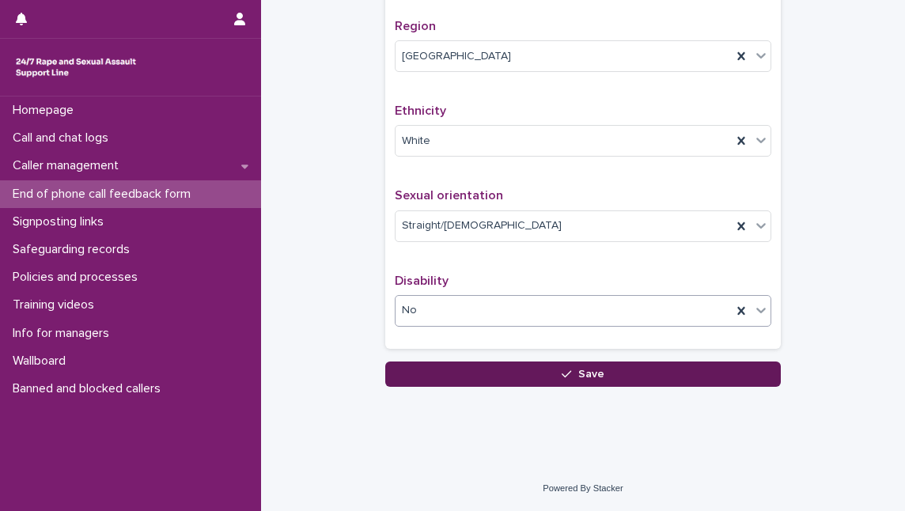
click at [602, 374] on button "Save" at bounding box center [582, 373] width 395 height 25
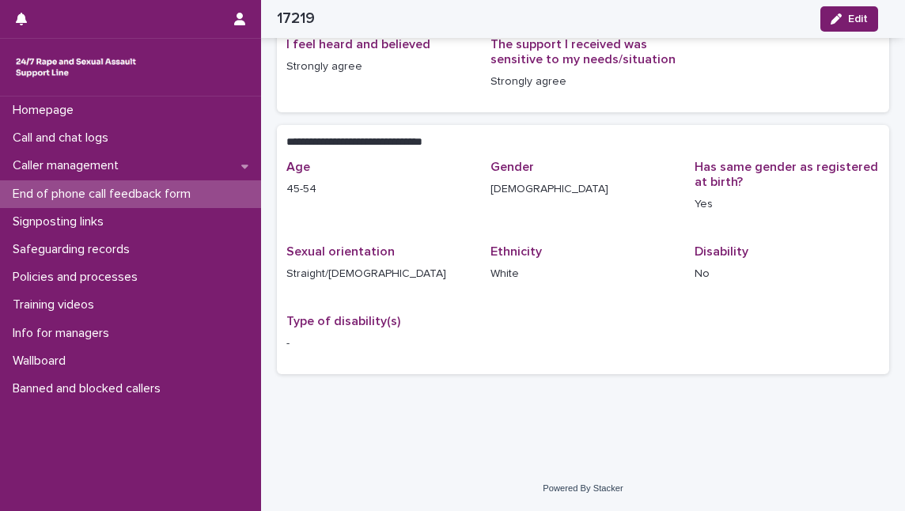
scroll to position [218, 0]
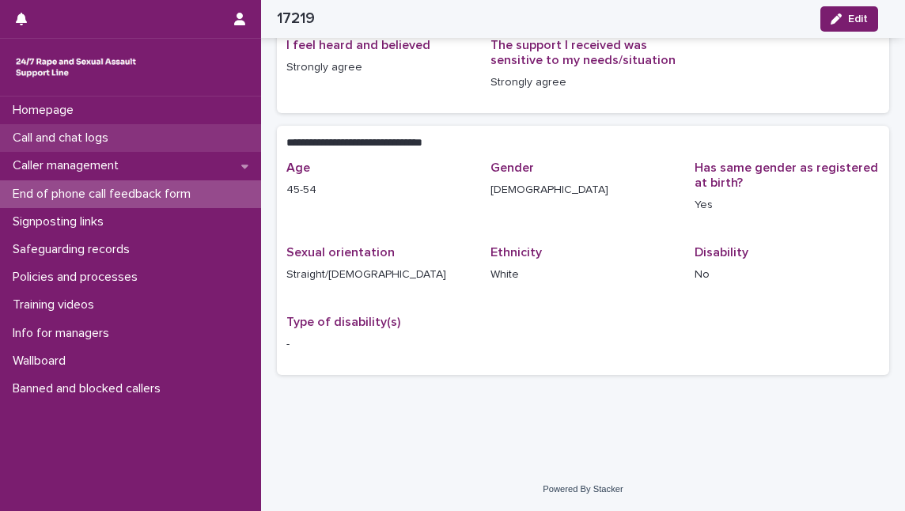
click at [114, 145] on p "Call and chat logs" at bounding box center [63, 137] width 115 height 15
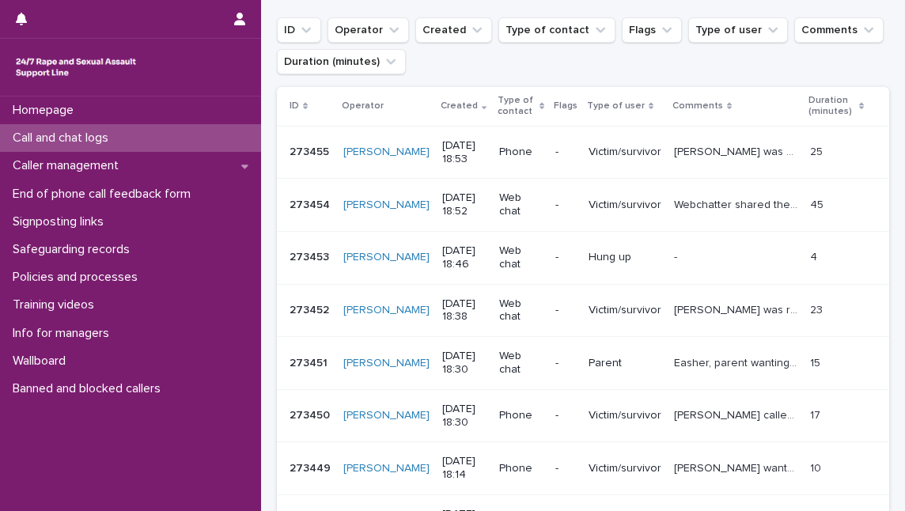
scroll to position [215, 0]
